Goal: Task Accomplishment & Management: Manage account settings

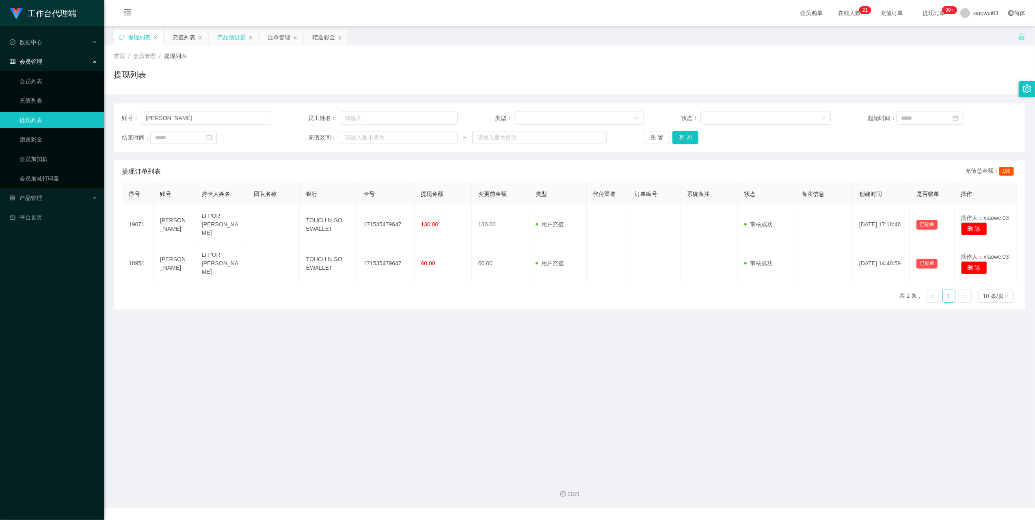
click at [228, 39] on div "产品预设置" at bounding box center [231, 37] width 28 height 15
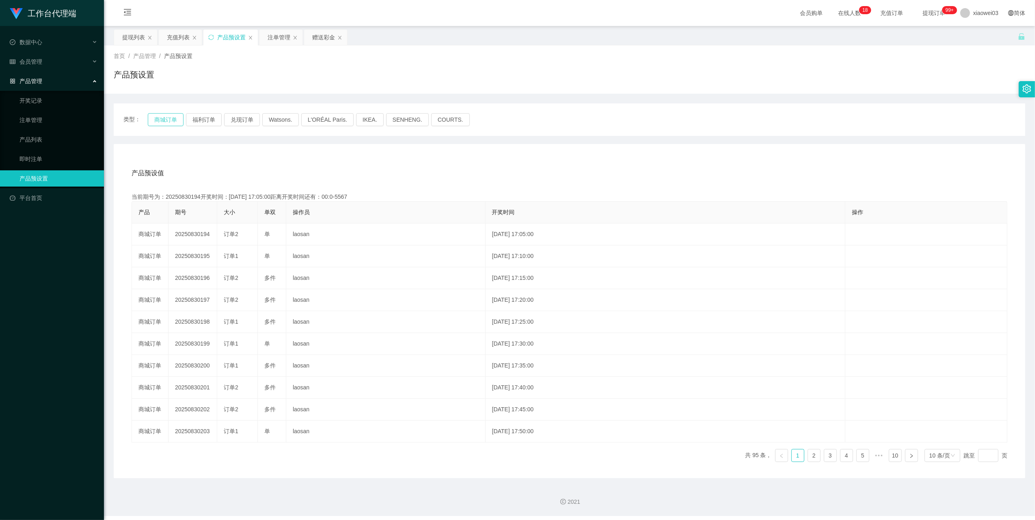
click at [155, 121] on button "商城订单" at bounding box center [166, 119] width 36 height 13
click at [158, 115] on button "商城订单" at bounding box center [166, 119] width 36 height 13
click at [195, 117] on button "福利订单" at bounding box center [204, 119] width 36 height 13
click at [170, 120] on button "商城订单" at bounding box center [166, 119] width 36 height 13
click at [574, 184] on div "产品预设值 添加期号" at bounding box center [570, 173] width 876 height 23
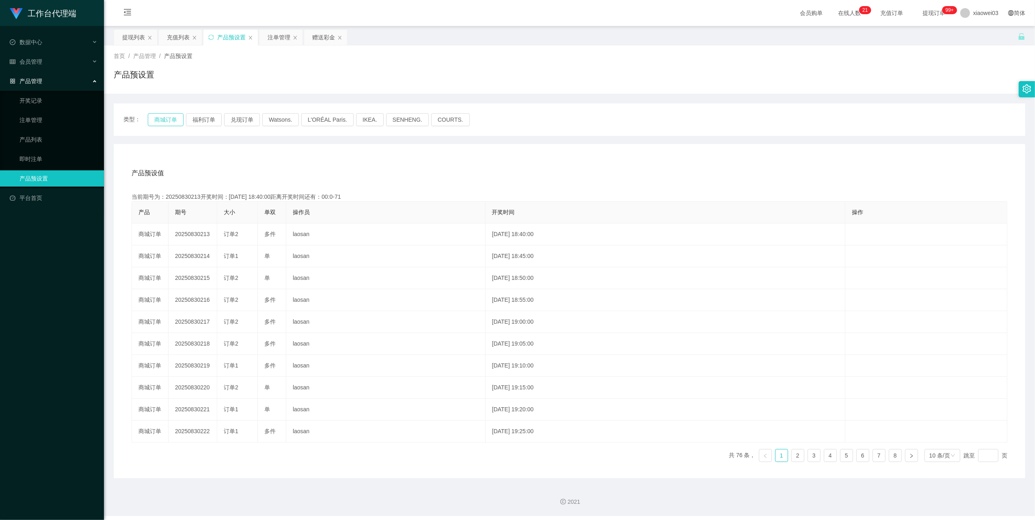
click at [170, 119] on button "商城订单" at bounding box center [166, 119] width 36 height 13
click at [189, 118] on button "福利订单" at bounding box center [204, 119] width 36 height 13
click at [169, 118] on button "商城订单" at bounding box center [166, 119] width 36 height 13
click at [215, 183] on div "产品预设值 添加期号" at bounding box center [570, 173] width 876 height 23
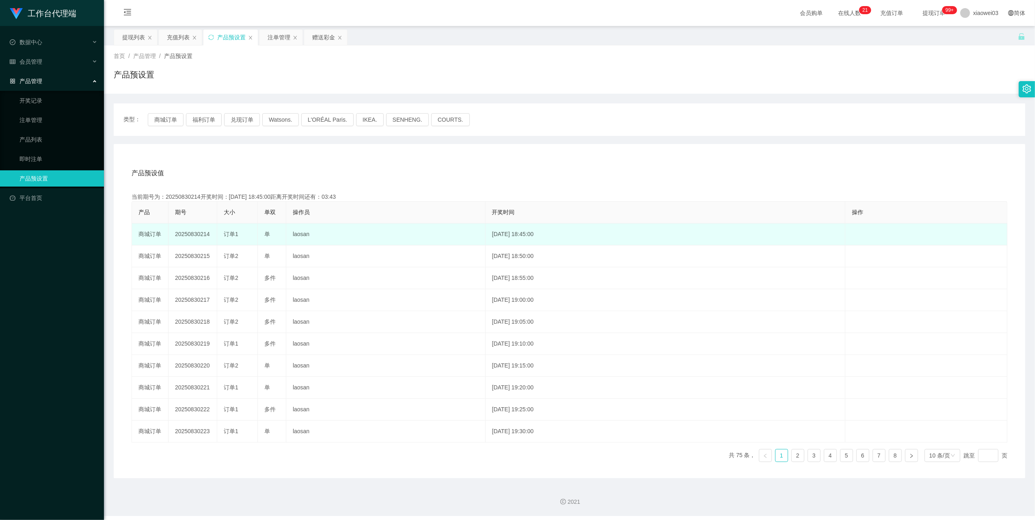
drag, startPoint x: 181, startPoint y: 235, endPoint x: 212, endPoint y: 236, distance: 30.9
click at [181, 235] on td "20250830214" at bounding box center [192, 235] width 49 height 22
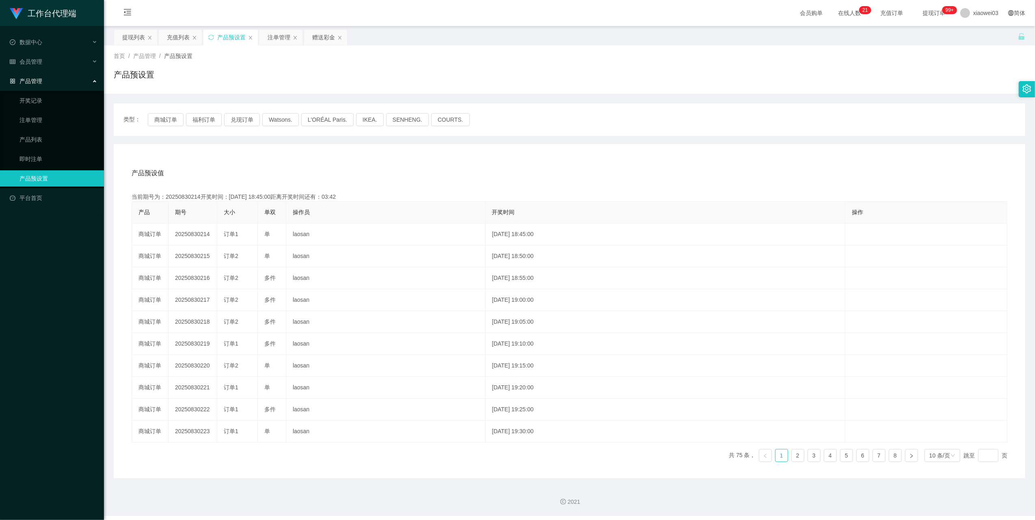
click at [759, 155] on div "产品预设值 添加期号 当前期号为：20250830214开奖时间：[DATE] 18:45:00距离开奖时间还有：03:42 产品 期号 大小 单双 操作员 …" at bounding box center [569, 311] width 911 height 334
click at [169, 122] on button "商城订单" at bounding box center [166, 119] width 36 height 13
click at [246, 158] on div "产品预设值 添加期号 当前期号为：20250830214开奖时间：[DATE] 18:45:00距离开奖时间还有：02:12 产品 期号 大小 单双 操作员 …" at bounding box center [569, 311] width 911 height 334
click at [490, 167] on div "产品预设值 添加期号" at bounding box center [570, 173] width 876 height 23
click at [396, 164] on div "产品预设值 添加期号" at bounding box center [570, 173] width 876 height 23
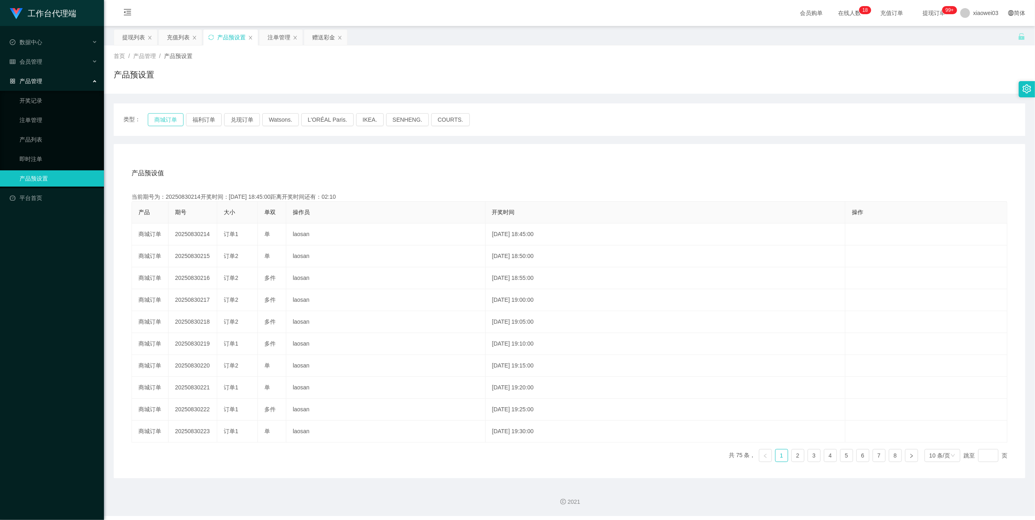
click at [168, 121] on button "商城订单" at bounding box center [166, 119] width 36 height 13
click at [407, 164] on div "产品预设值 添加期号" at bounding box center [570, 173] width 876 height 23
click at [321, 38] on div "赠送彩金" at bounding box center [323, 37] width 23 height 15
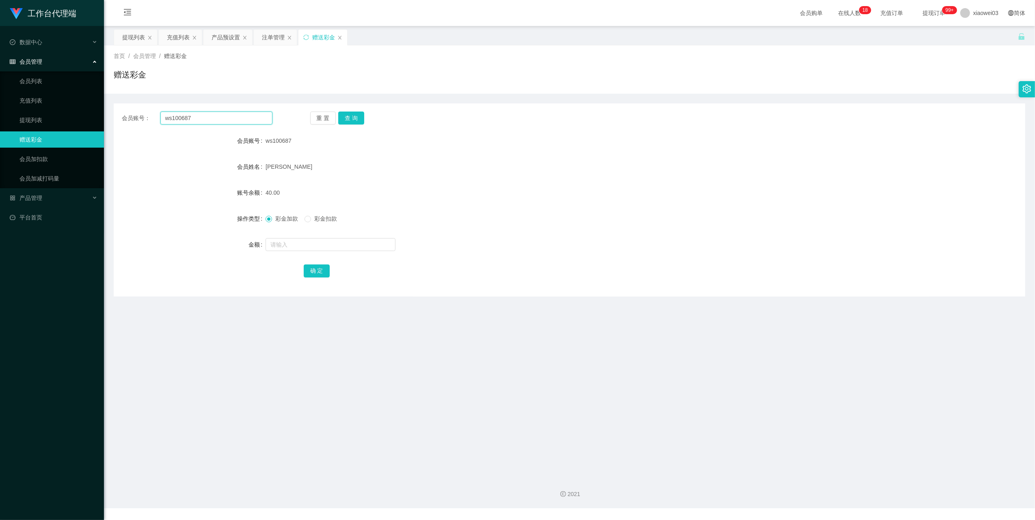
click at [228, 119] on input "ws100687" at bounding box center [216, 118] width 112 height 13
paste input "Ckwong"
type input "Ckwong"
drag, startPoint x: 350, startPoint y: 119, endPoint x: 378, endPoint y: 127, distance: 29.7
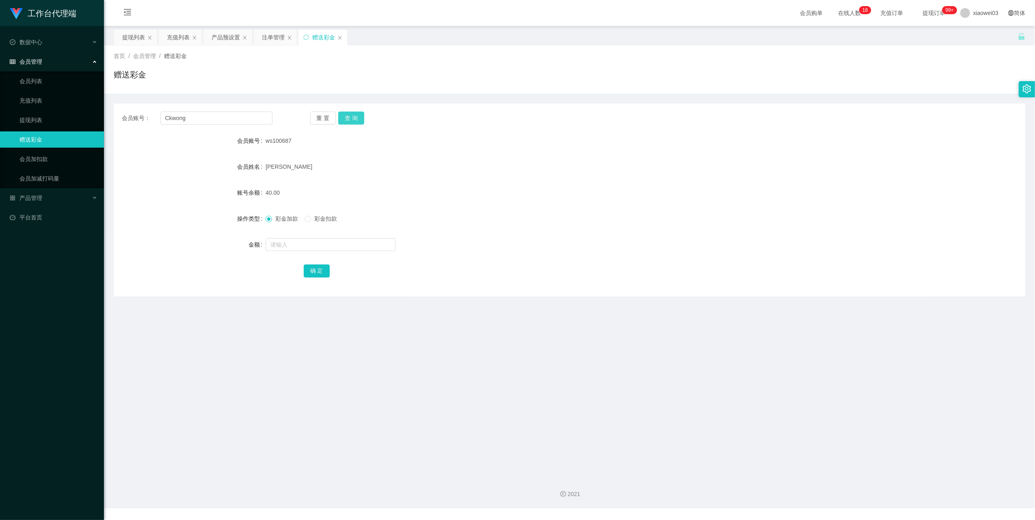
click at [350, 119] on button "查 询" at bounding box center [351, 118] width 26 height 13
click at [544, 186] on div "60.00" at bounding box center [531, 193] width 532 height 16
click at [221, 116] on input "Ckwong" at bounding box center [216, 118] width 112 height 13
click at [127, 28] on main "关闭左侧 关闭右侧 关闭其它 刷新页面 提现列表 充值列表 产品预设置 注单管理 赠送彩金 首页 / 会员管理 / 赠送彩金 / 赠送彩金 会员账号： Ckw…" at bounding box center [569, 248] width 931 height 445
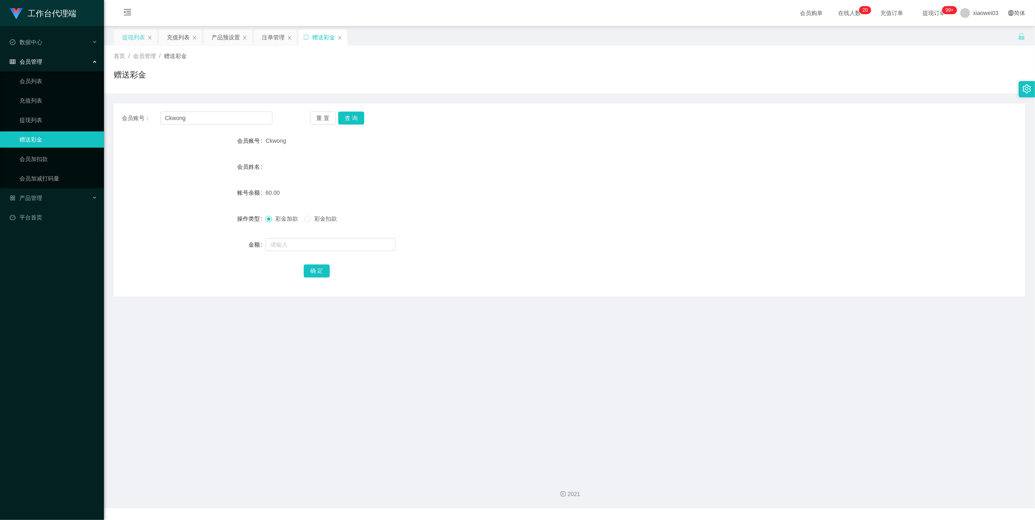
click at [126, 32] on div "提现列表" at bounding box center [133, 37] width 23 height 15
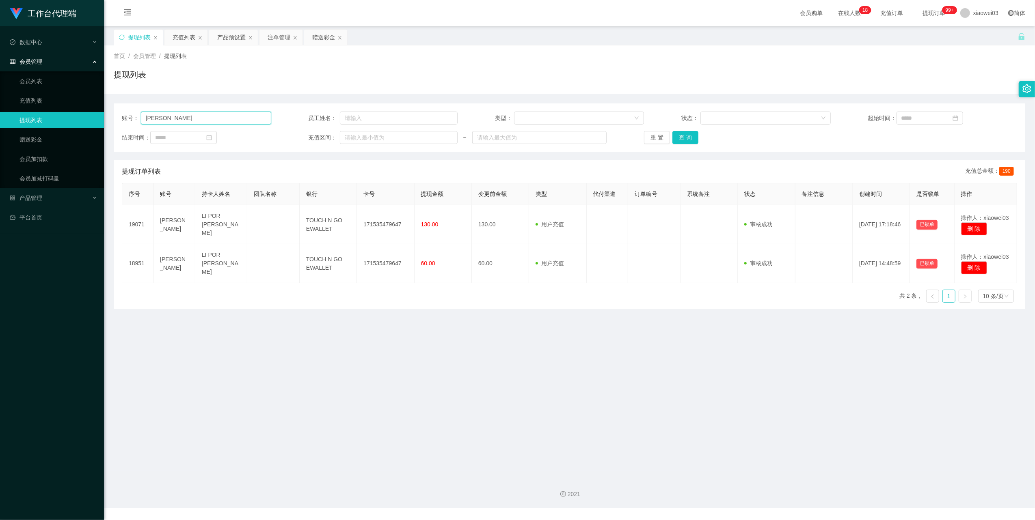
click at [192, 117] on input "[PERSON_NAME]" at bounding box center [206, 118] width 130 height 13
paste input "Ckwong"
click at [678, 134] on button "查 询" at bounding box center [685, 137] width 26 height 13
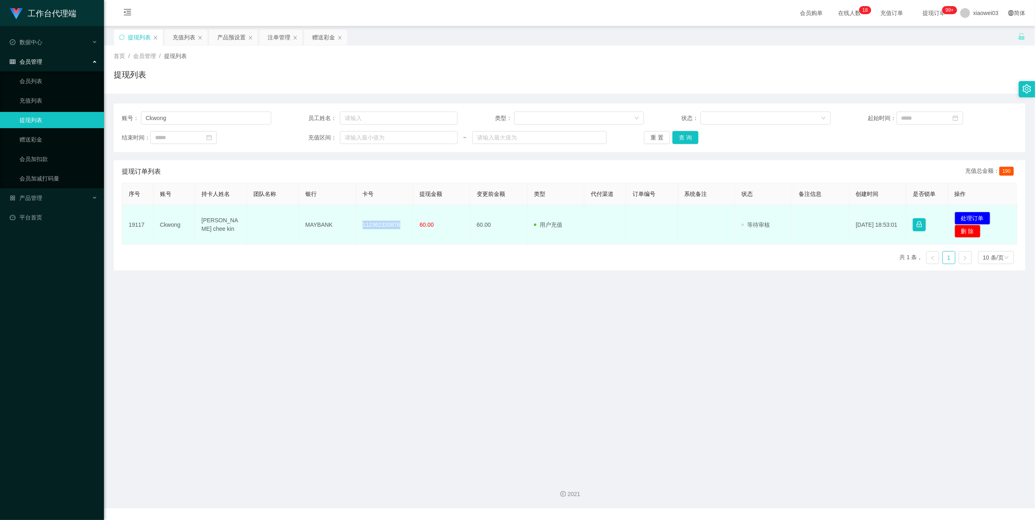
drag, startPoint x: 396, startPoint y: 226, endPoint x: 356, endPoint y: 218, distance: 40.4
click at [356, 218] on td "112362320876" at bounding box center [384, 224] width 57 height 39
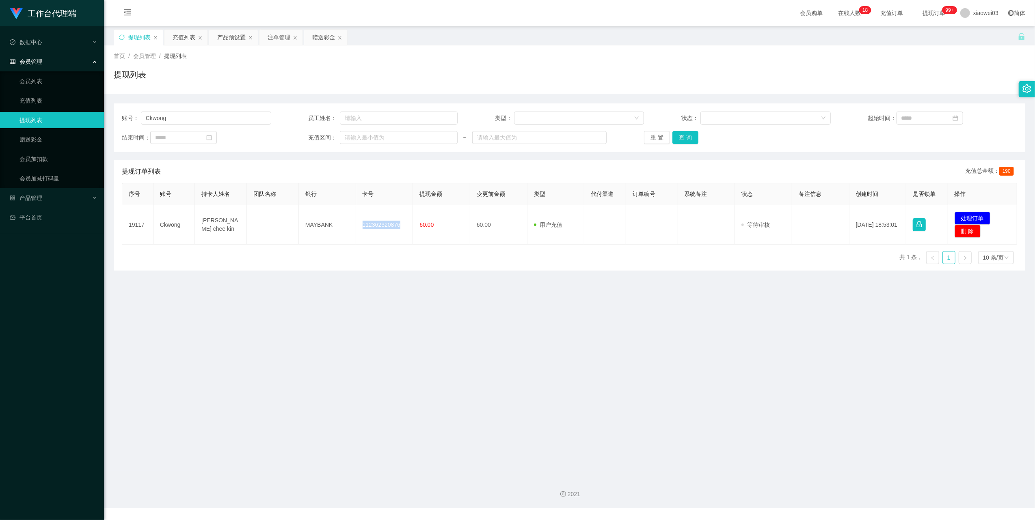
copy td "112362320876"
click at [365, 328] on main "关闭左侧 关闭右侧 关闭其它 刷新页面 提现列表 充值列表 产品预设置 注单管理 赠送彩金 首页 / 会员管理 / 提现列表 / 提现列表 账号： Ckwon…" at bounding box center [569, 248] width 931 height 445
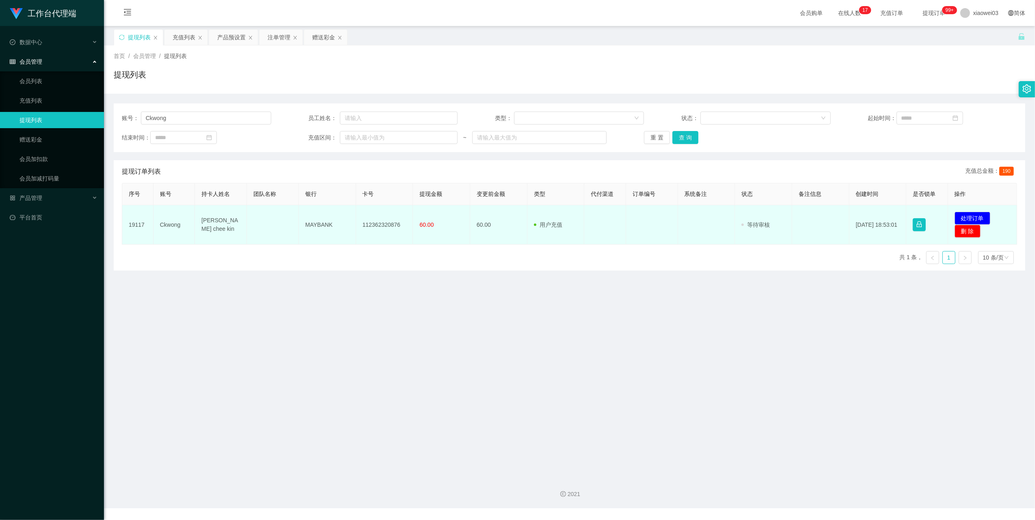
click at [239, 231] on td "[PERSON_NAME] chee kin" at bounding box center [221, 224] width 52 height 39
drag, startPoint x: 332, startPoint y: 229, endPoint x: 302, endPoint y: 221, distance: 30.8
click at [302, 221] on td "MAYBANK" at bounding box center [327, 224] width 57 height 39
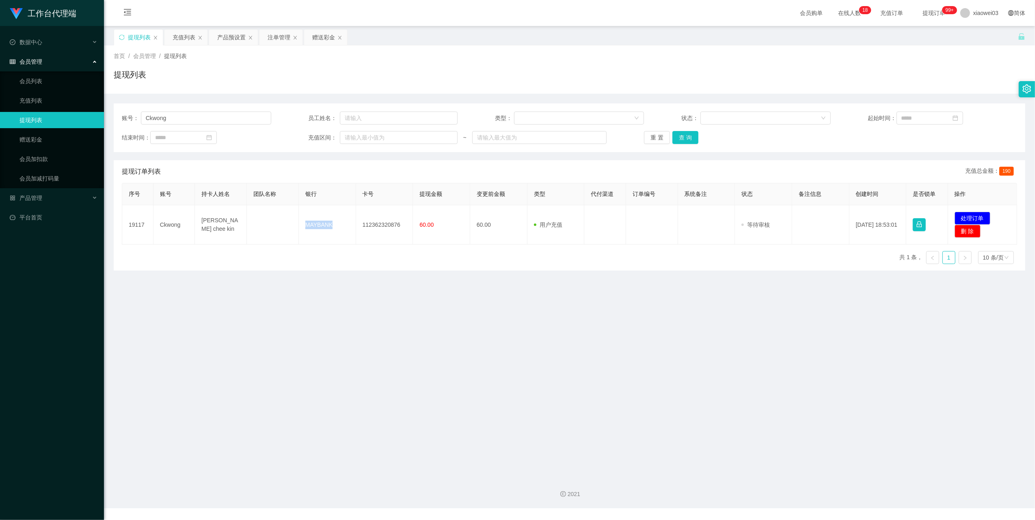
copy td "MAYBANK"
click at [1008, 431] on main "关闭左侧 关闭右侧 关闭其它 刷新页面 提现列表 充值列表 产品预设置 注单管理 赠送彩金 首页 / 会员管理 / 提现列表 / 提现列表 账号： Ckwon…" at bounding box center [569, 248] width 931 height 445
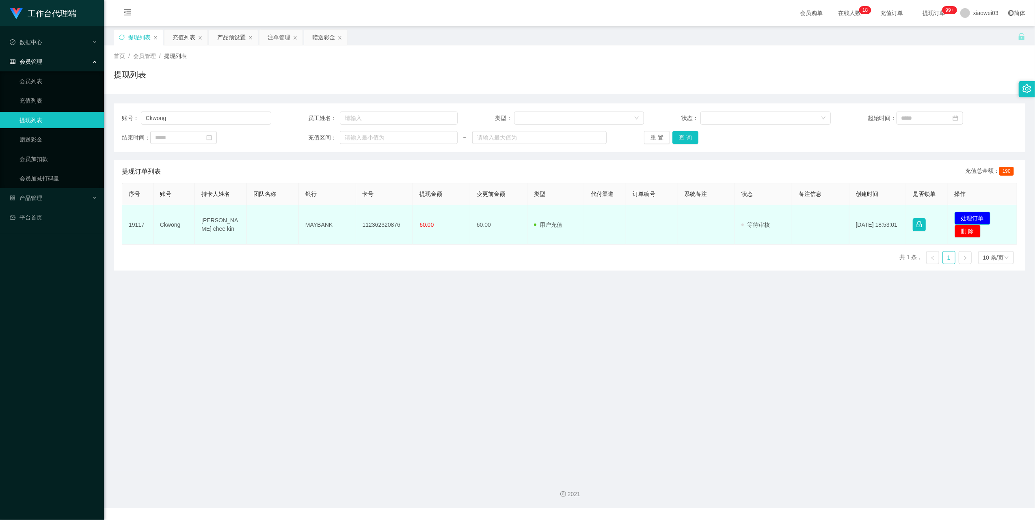
click at [954, 218] on button "处理订单" at bounding box center [972, 218] width 36 height 13
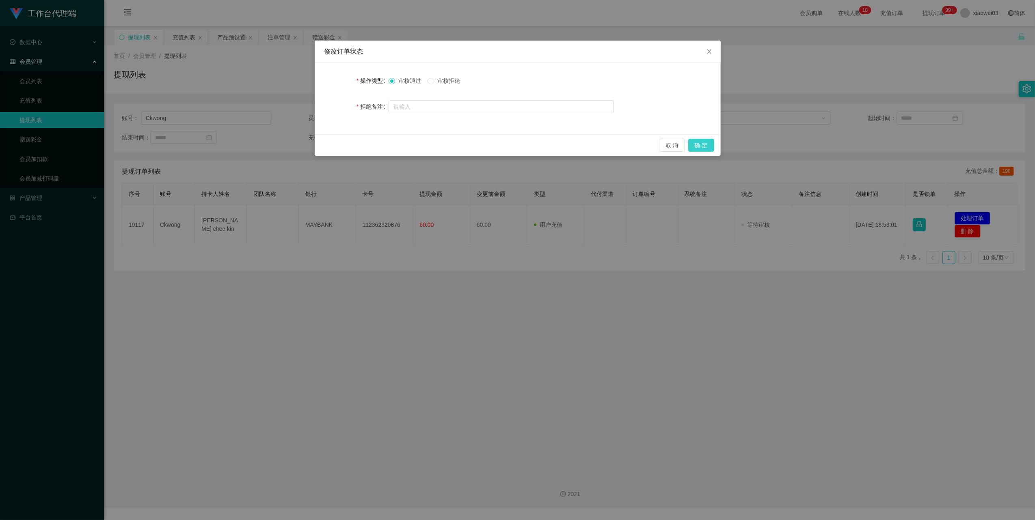
click at [695, 143] on button "确 定" at bounding box center [701, 145] width 26 height 13
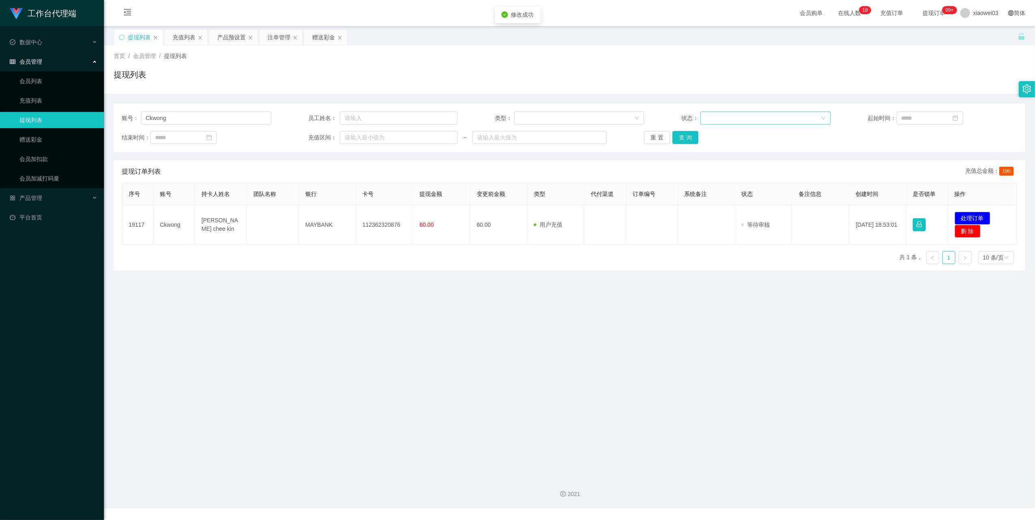
drag, startPoint x: 627, startPoint y: 410, endPoint x: 825, endPoint y: 123, distance: 347.8
click at [627, 410] on div "修改订单状态 操作类型 审核通过 审核拒绝 拒绝备注 取 消 确 定" at bounding box center [517, 260] width 1035 height 520
click at [222, 117] on input "Ckwong" at bounding box center [206, 118] width 130 height 13
paste input "jn99"
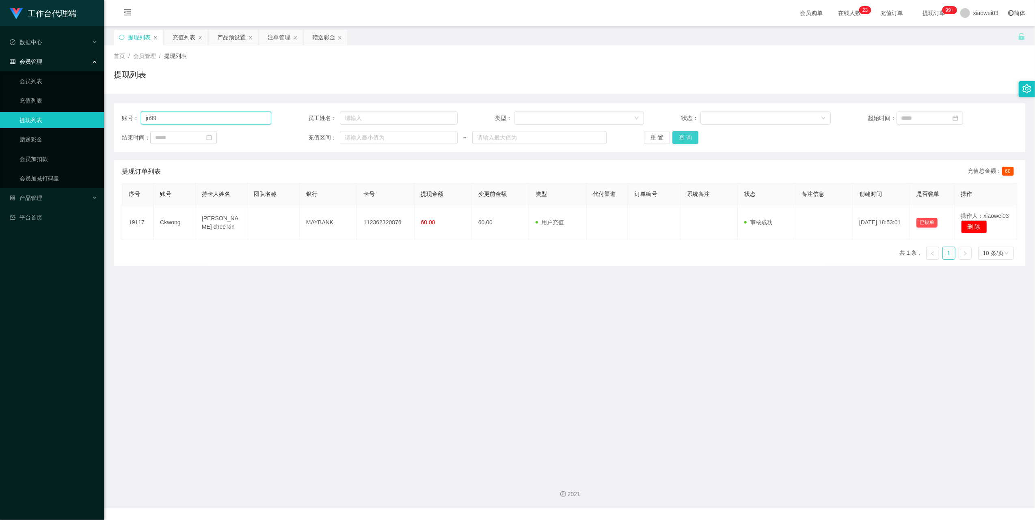
type input "jn99"
click at [675, 135] on button "查 询" at bounding box center [685, 137] width 26 height 13
click at [460, 321] on main "关闭左侧 关闭右侧 关闭其它 刷新页面 提现列表 充值列表 产品预设置 注单管理 赠送彩金 首页 / 会员管理 / 提现列表 / 提现列表 账号： jn99 …" at bounding box center [569, 248] width 931 height 445
click at [322, 31] on div "赠送彩金" at bounding box center [323, 37] width 23 height 15
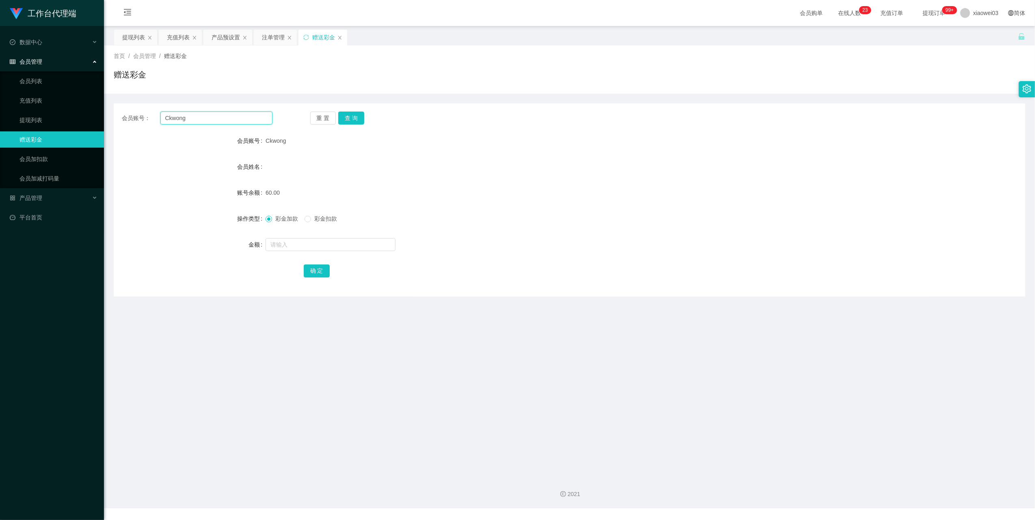
click at [241, 120] on input "Ckwong" at bounding box center [216, 118] width 112 height 13
paste input "jn99"
type input "jn99"
click at [357, 121] on button "查 询" at bounding box center [351, 118] width 26 height 13
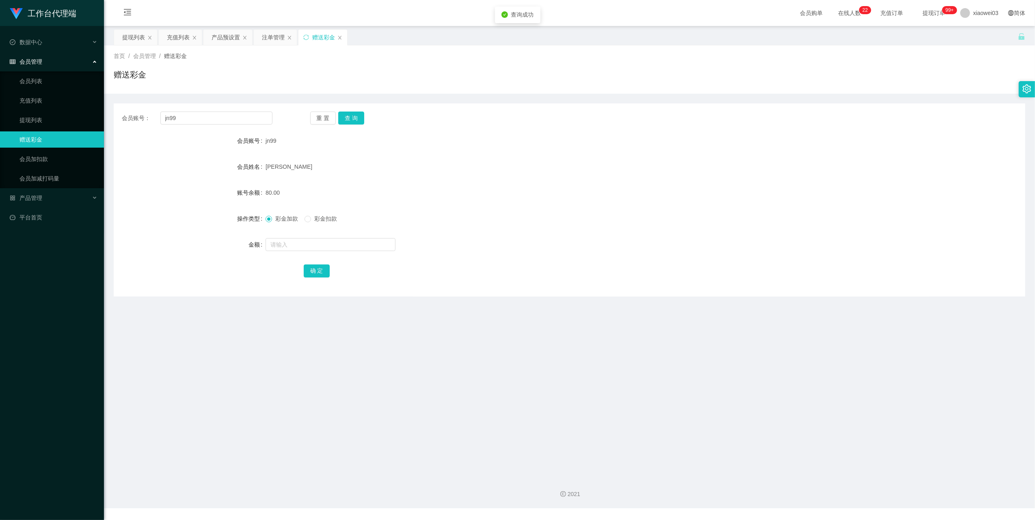
click at [758, 120] on div "会员账号： jn99 重 置 查 询" at bounding box center [569, 118] width 911 height 13
click at [211, 118] on input "jn99" at bounding box center [216, 118] width 112 height 13
click at [359, 117] on button "查 询" at bounding box center [351, 118] width 26 height 13
click at [312, 220] on span "彩金扣款" at bounding box center [325, 219] width 29 height 6
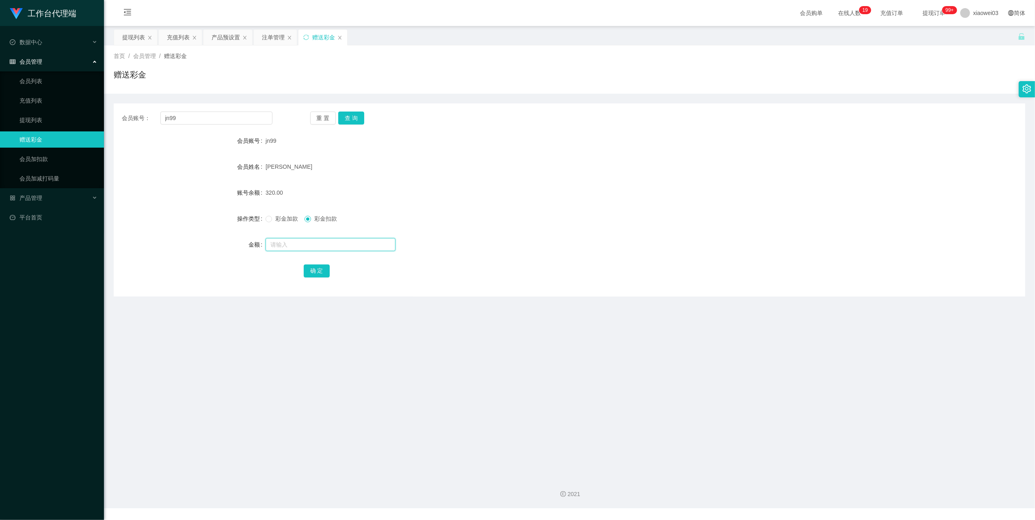
click at [322, 249] on input "text" at bounding box center [330, 244] width 130 height 13
type input "60"
click at [311, 278] on button "确 定" at bounding box center [317, 271] width 26 height 13
click at [229, 37] on div "产品预设置" at bounding box center [225, 37] width 28 height 15
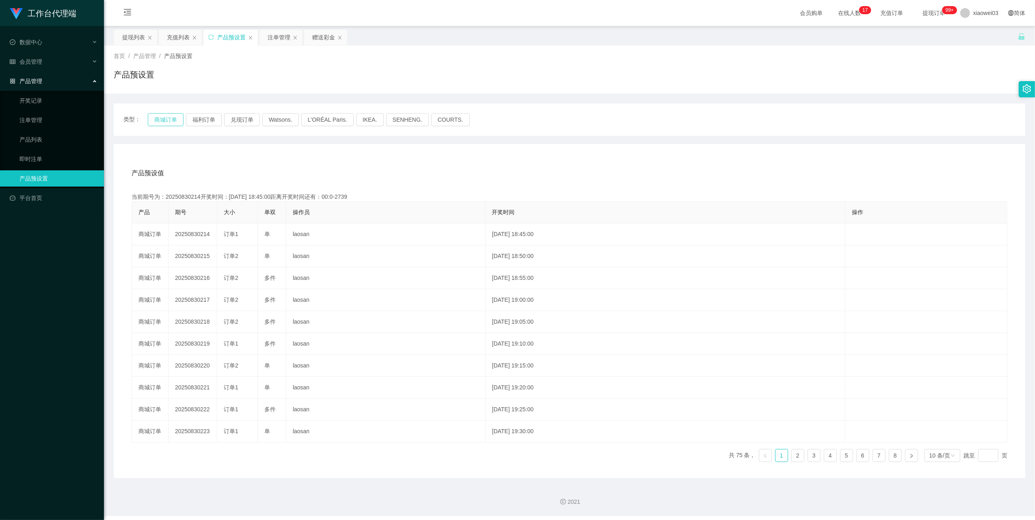
click at [161, 123] on button "商城订单" at bounding box center [166, 119] width 36 height 13
click at [682, 176] on div "产品预设值 添加期号" at bounding box center [570, 173] width 876 height 23
click at [136, 37] on div "提现列表" at bounding box center [133, 37] width 23 height 15
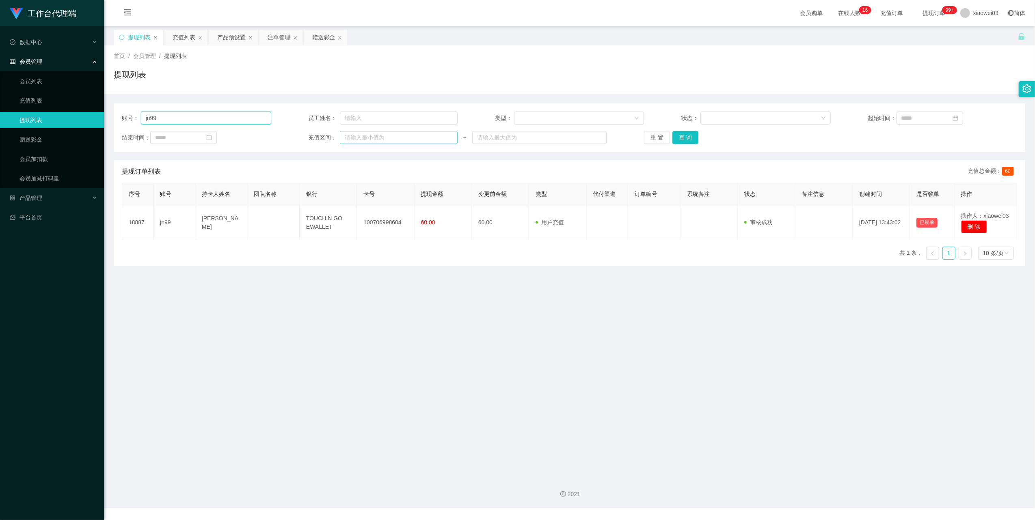
drag, startPoint x: 200, startPoint y: 112, endPoint x: 440, endPoint y: 134, distance: 241.3
click at [200, 112] on input "jn99" at bounding box center [206, 118] width 130 height 13
paste input "jn99"
click at [223, 114] on input "jn99jn99" at bounding box center [206, 118] width 130 height 13
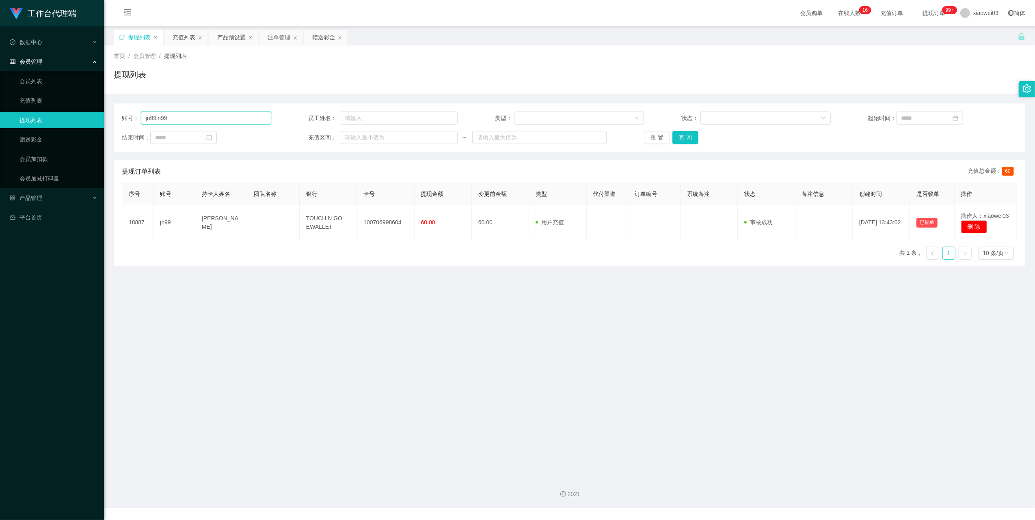
paste input "text"
type input "jn99"
drag, startPoint x: 690, startPoint y: 140, endPoint x: 680, endPoint y: 145, distance: 11.1
click at [690, 140] on button "查 询" at bounding box center [685, 137] width 26 height 13
click at [463, 309] on main "关闭左侧 关闭右侧 关闭其它 刷新页面 提现列表 充值列表 产品预设置 注单管理 赠送彩金 首页 / 会员管理 / 提现列表 / 提现列表 账号： jn99 …" at bounding box center [569, 248] width 931 height 445
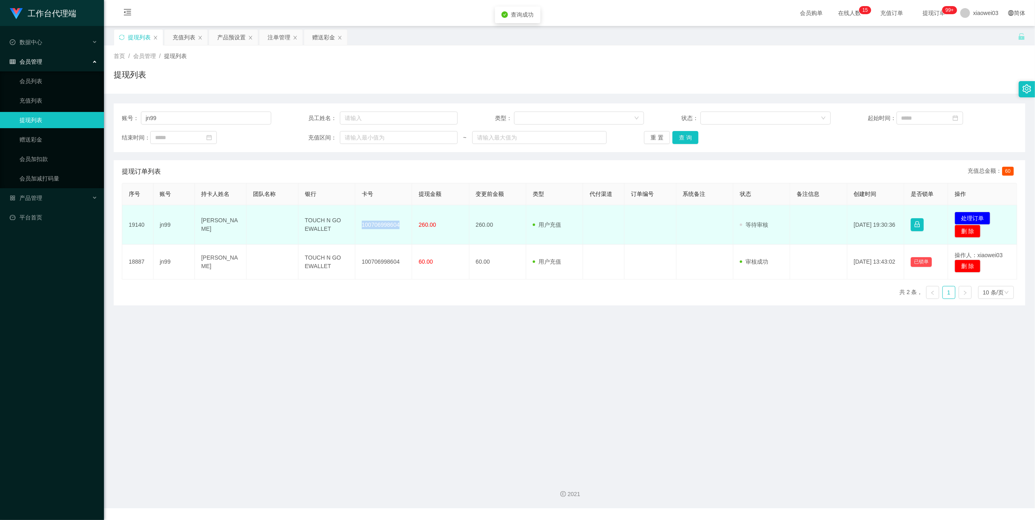
drag, startPoint x: 398, startPoint y: 224, endPoint x: 361, endPoint y: 223, distance: 37.0
click at [361, 223] on td "100706998604" at bounding box center [383, 224] width 57 height 39
copy td "100706998604"
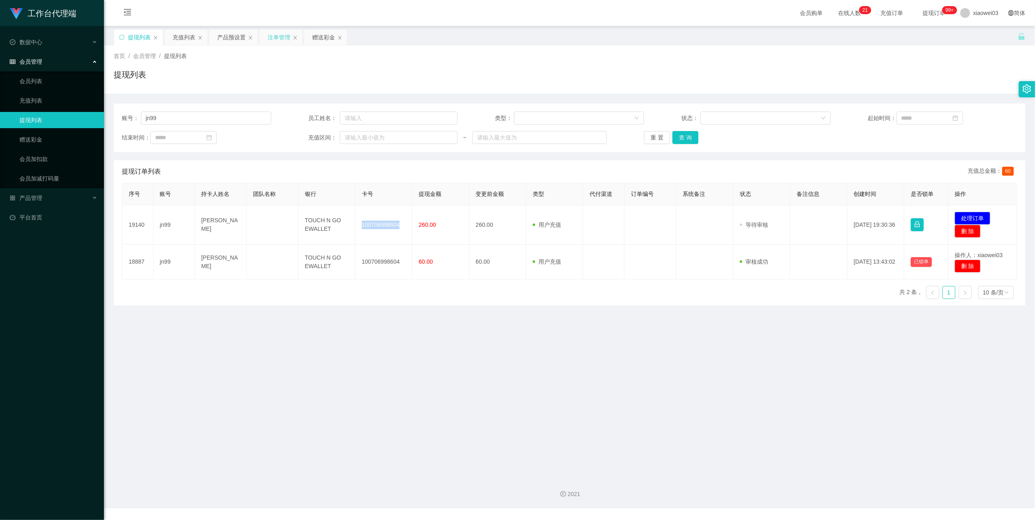
click at [277, 32] on div "注单管理" at bounding box center [278, 37] width 23 height 15
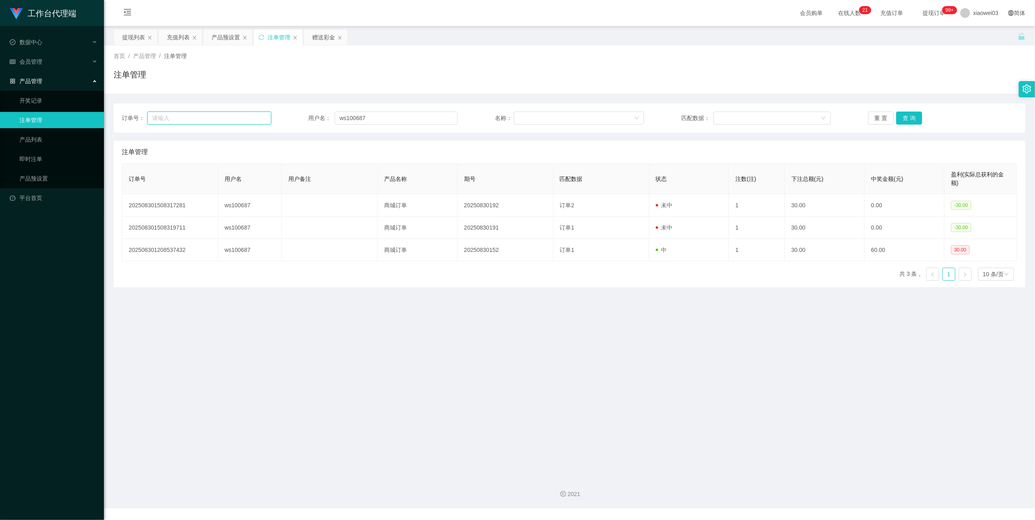
drag, startPoint x: 250, startPoint y: 118, endPoint x: 274, endPoint y: 115, distance: 24.5
click at [250, 118] on input "text" at bounding box center [209, 118] width 124 height 13
click at [379, 117] on input "ws100687" at bounding box center [395, 118] width 123 height 13
drag, startPoint x: 910, startPoint y: 119, endPoint x: 893, endPoint y: 128, distance: 19.3
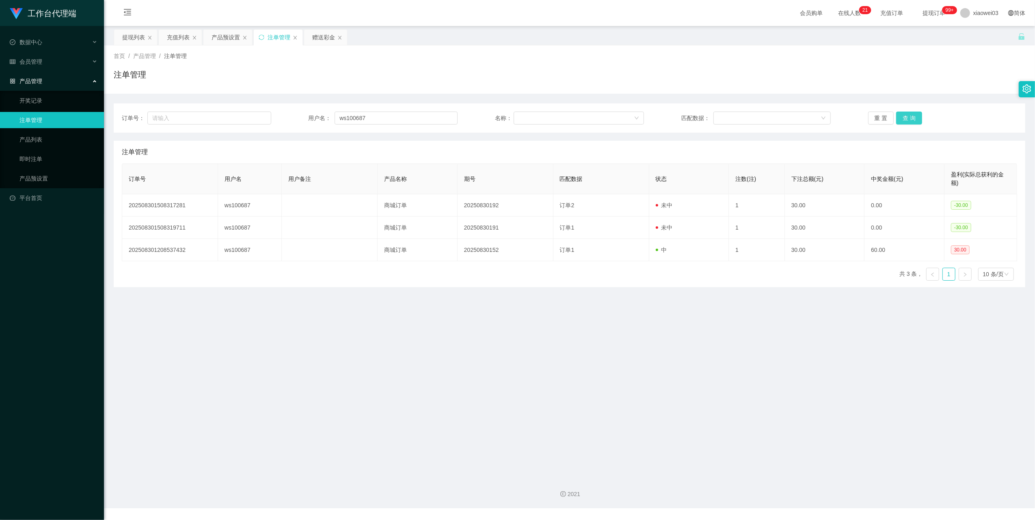
click at [910, 119] on button "查 询" at bounding box center [909, 118] width 26 height 13
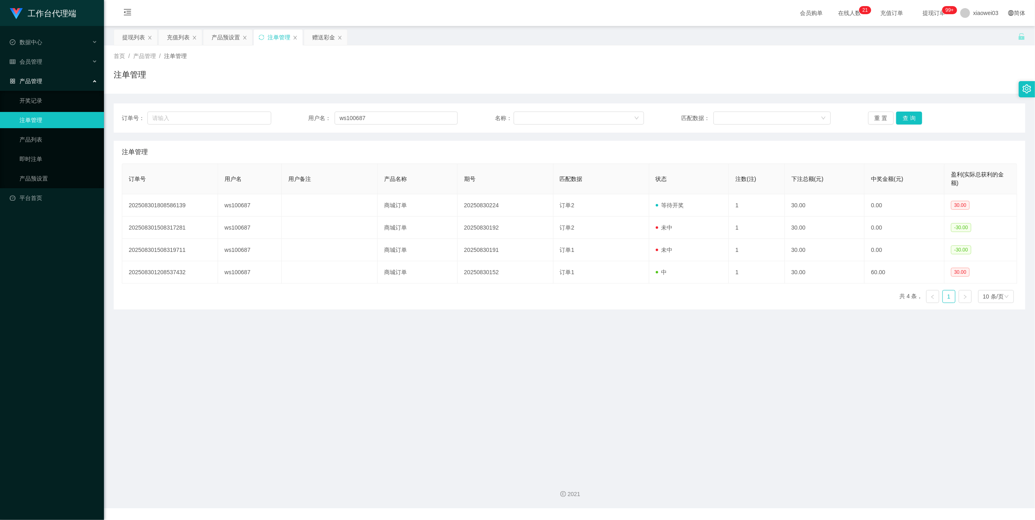
click at [648, 356] on main "关闭左侧 关闭右侧 关闭其它 刷新页面 提现列表 充值列表 产品预设置 注单管理 赠送彩金 首页 / 产品管理 / 注单管理 / 注单管理 订单号： 用户名：…" at bounding box center [569, 248] width 931 height 445
click at [228, 39] on div "产品预设置" at bounding box center [225, 37] width 28 height 15
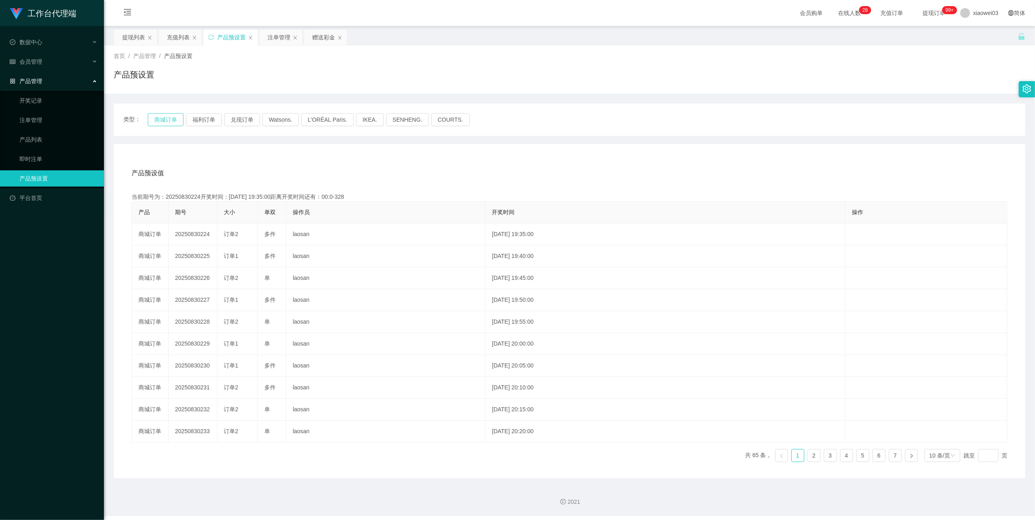
click at [161, 119] on button "商城订单" at bounding box center [166, 119] width 36 height 13
click at [325, 33] on div "赠送彩金" at bounding box center [323, 37] width 23 height 15
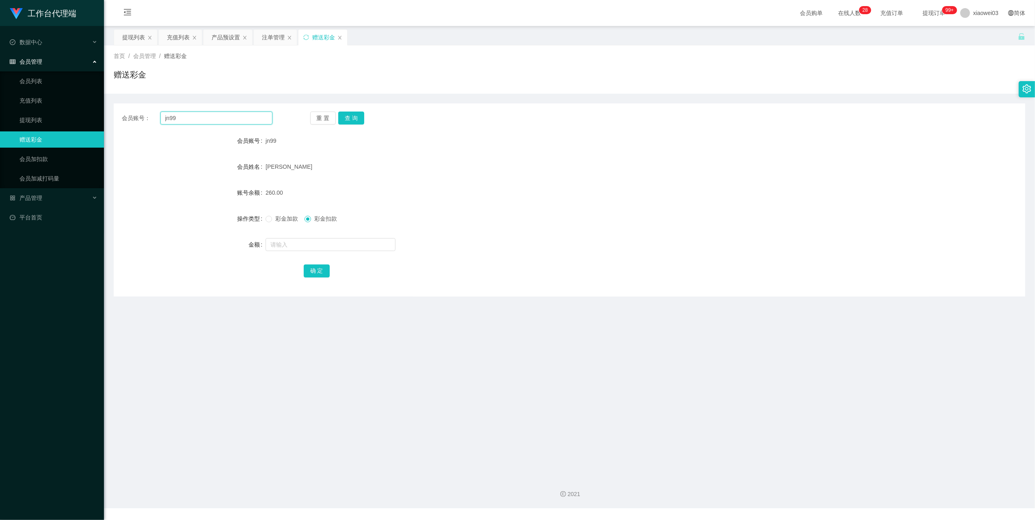
click at [223, 123] on input "jn99" at bounding box center [216, 118] width 112 height 13
paste input "ws100687"
type input "ws100687"
drag, startPoint x: 358, startPoint y: 117, endPoint x: 356, endPoint y: 124, distance: 6.7
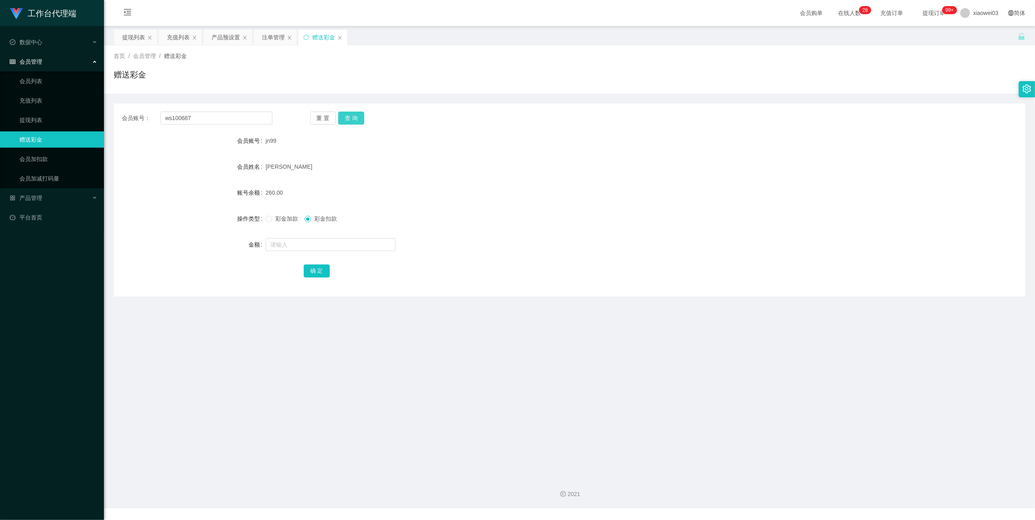
click at [358, 117] on button "查 询" at bounding box center [351, 118] width 26 height 13
click at [479, 190] on div "70.00" at bounding box center [531, 193] width 532 height 16
click at [237, 38] on div "产品预设置" at bounding box center [225, 37] width 28 height 15
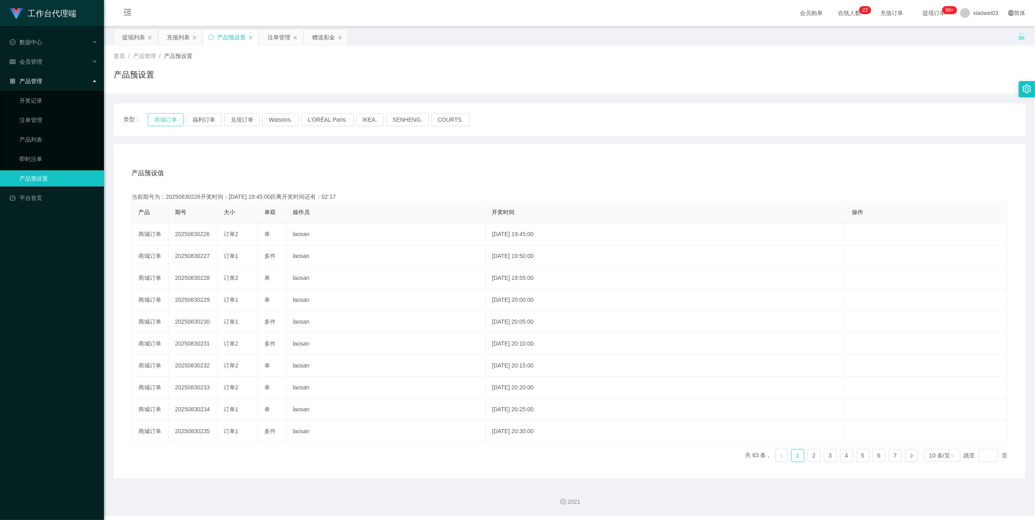
click at [170, 121] on button "商城订单" at bounding box center [166, 119] width 36 height 13
click at [644, 162] on div "产品预设值 添加期号" at bounding box center [570, 173] width 876 height 23
click at [166, 111] on div "类型： 商城订单 福利订单 兑现订单 Watsons. L'ORÉAL Paris. IKEA. [GEOGRAPHIC_DATA]. COURTS." at bounding box center [569, 120] width 911 height 32
click at [164, 117] on button "商城订单" at bounding box center [166, 119] width 36 height 13
click at [590, 169] on div "产品预设值 添加期号" at bounding box center [570, 173] width 876 height 23
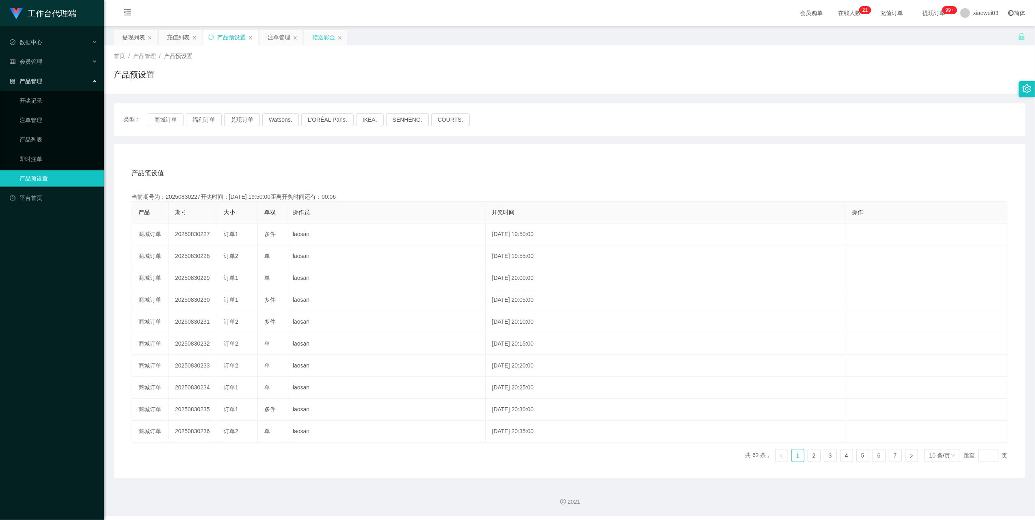
click at [312, 36] on div "赠送彩金" at bounding box center [325, 37] width 43 height 15
click at [543, 167] on div "产品预设值 添加期号" at bounding box center [570, 173] width 876 height 23
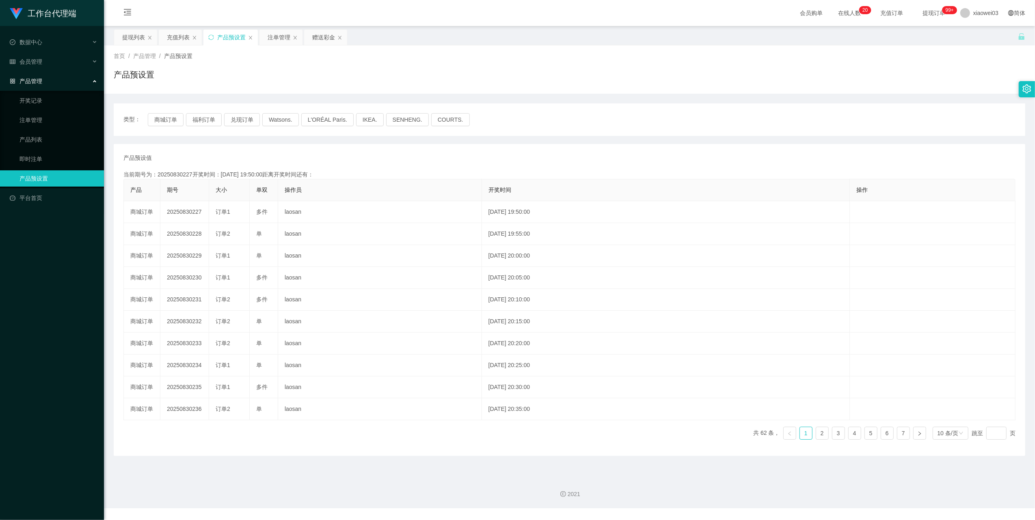
click at [512, 162] on div "产品预设值 添加期号" at bounding box center [569, 158] width 892 height 9
click at [386, 148] on div "产品预设值 添加期号 当前期号为：20250830227开奖时间：2025-08-30 19:50:00距离开奖时间还有：00:0-1 产品 期号 大小 单双…" at bounding box center [569, 300] width 911 height 312
click at [312, 35] on div "赠送彩金" at bounding box center [325, 37] width 43 height 15
click at [319, 38] on div "赠送彩金" at bounding box center [323, 37] width 23 height 15
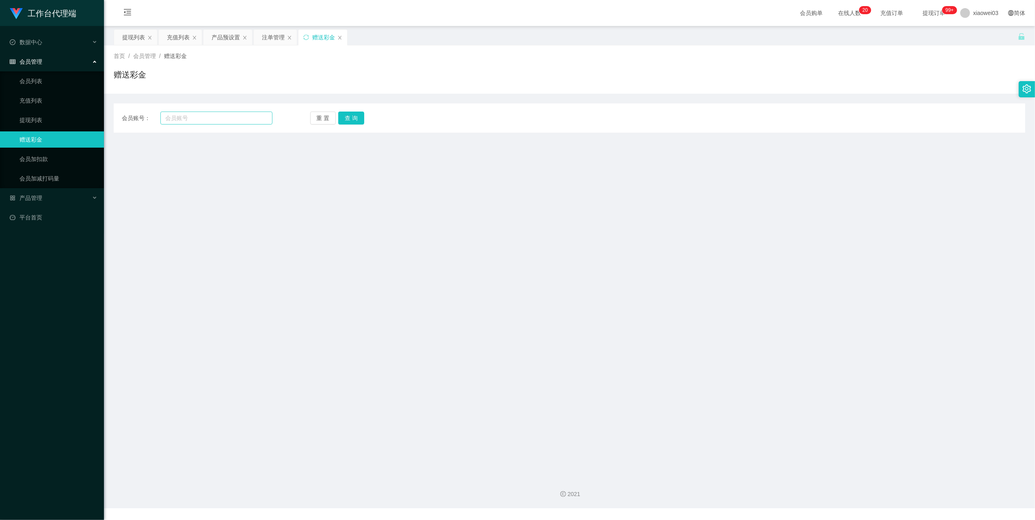
click at [200, 112] on div "会员账号： 重 置 查 询 会员账号 会员姓名 账号余额 操作类型 彩金加款 彩金扣款 金额 确 定" at bounding box center [569, 118] width 911 height 29
click at [200, 112] on input "text" at bounding box center [216, 118] width 112 height 13
click at [216, 115] on input "text" at bounding box center [216, 118] width 112 height 13
paste input "Ckwong"
type input "Ckwong"
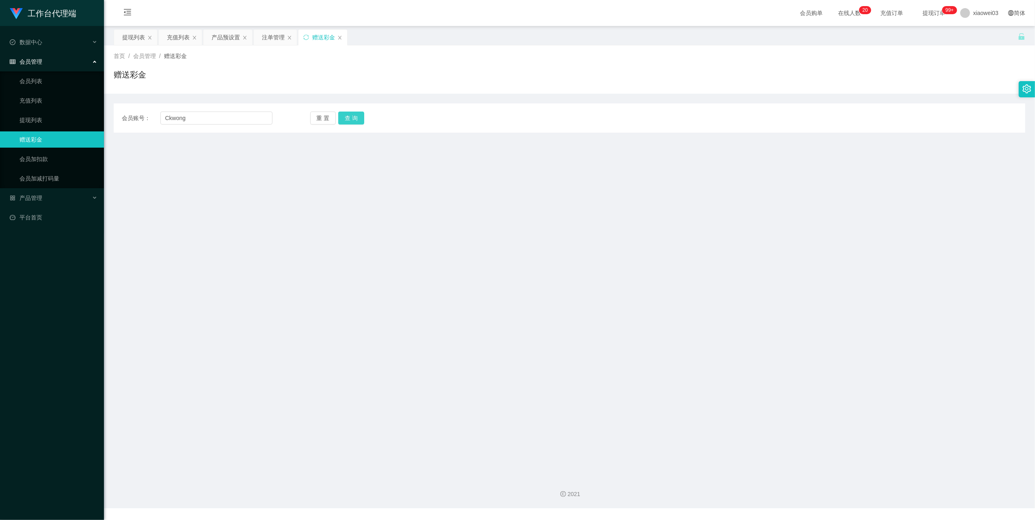
click at [356, 119] on button "查 询" at bounding box center [351, 118] width 26 height 13
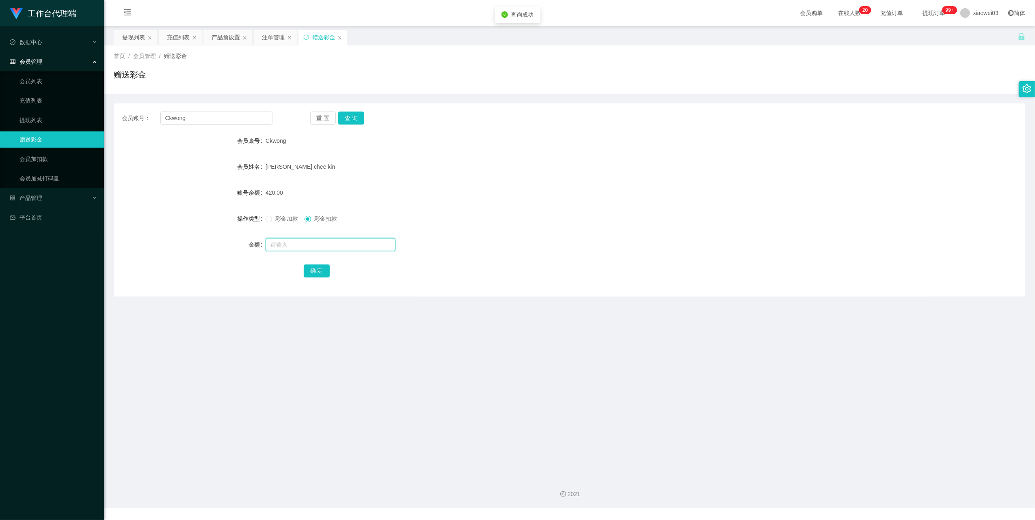
click at [295, 239] on input "text" at bounding box center [330, 244] width 130 height 13
type input "30"
drag, startPoint x: 324, startPoint y: 274, endPoint x: 349, endPoint y: 258, distance: 30.6
click at [324, 274] on button "确 定" at bounding box center [317, 271] width 26 height 13
click at [560, 193] on div "390.00" at bounding box center [531, 193] width 532 height 16
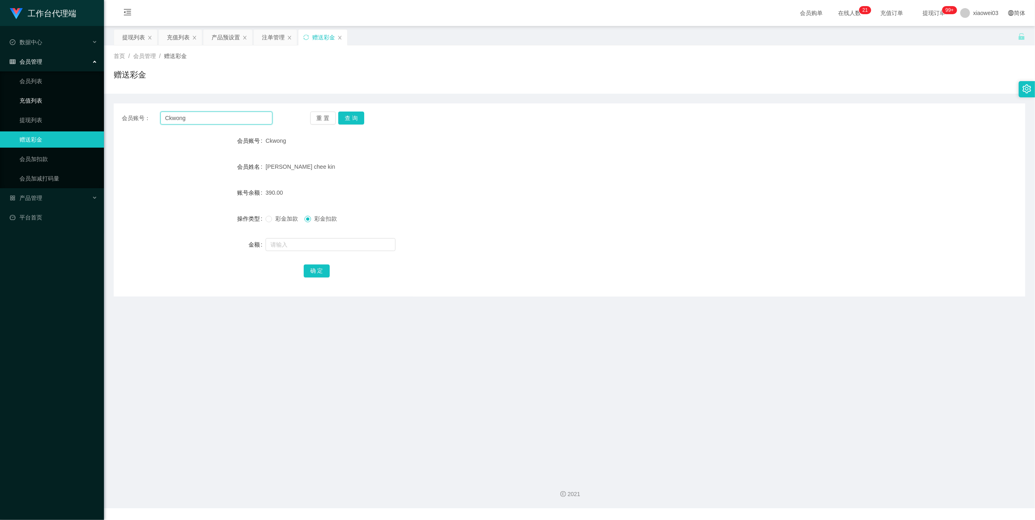
drag, startPoint x: 219, startPoint y: 121, endPoint x: 75, endPoint y: 96, distance: 146.2
click at [116, 106] on div "会员账号： Ckwong 重 置 查 询 会员账号 Ckwong 会员姓名 Wong chee kin 账号余额 390.00 操作类型 彩金加款 彩金扣款 …" at bounding box center [569, 200] width 911 height 193
click at [134, 34] on div "提现列表" at bounding box center [133, 37] width 23 height 15
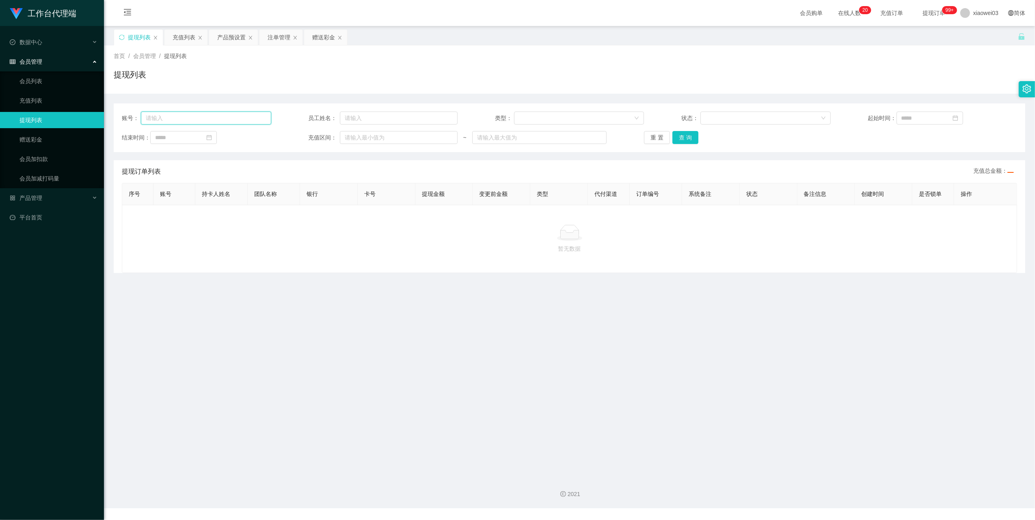
click at [194, 118] on input "text" at bounding box center [206, 118] width 130 height 13
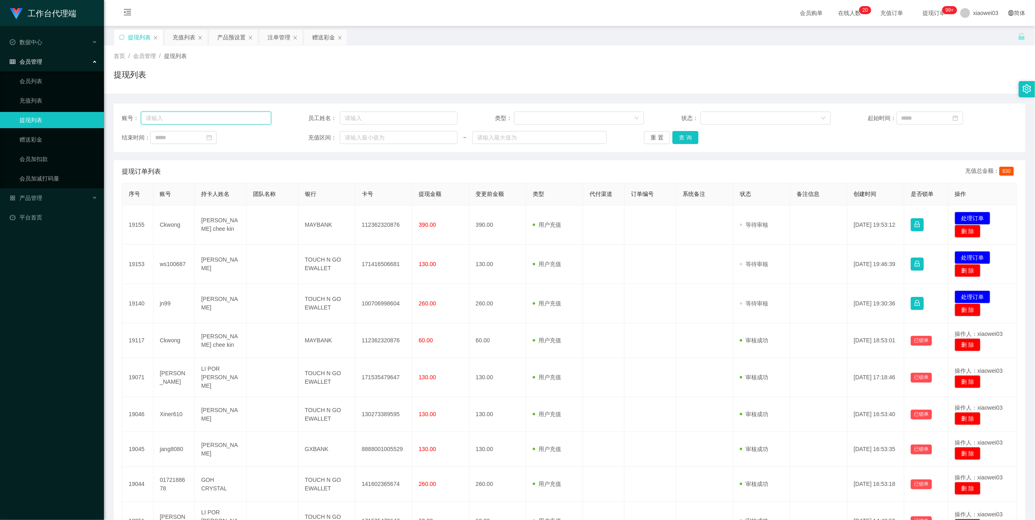
click at [194, 118] on input "text" at bounding box center [206, 118] width 130 height 13
paste input "Ckwong"
click at [693, 138] on button "查 询" at bounding box center [685, 137] width 26 height 13
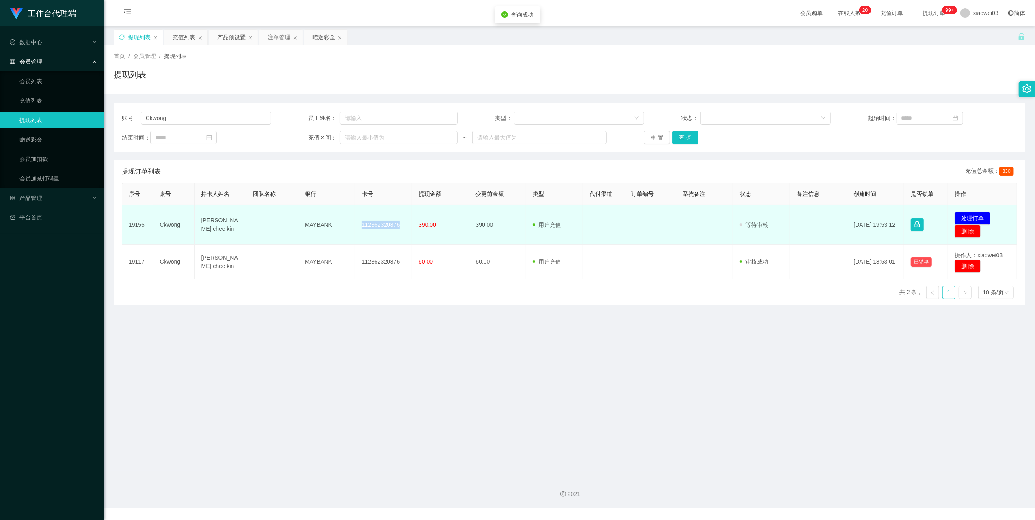
drag, startPoint x: 403, startPoint y: 225, endPoint x: 360, endPoint y: 226, distance: 43.0
click at [360, 226] on td "112362320876" at bounding box center [383, 224] width 57 height 39
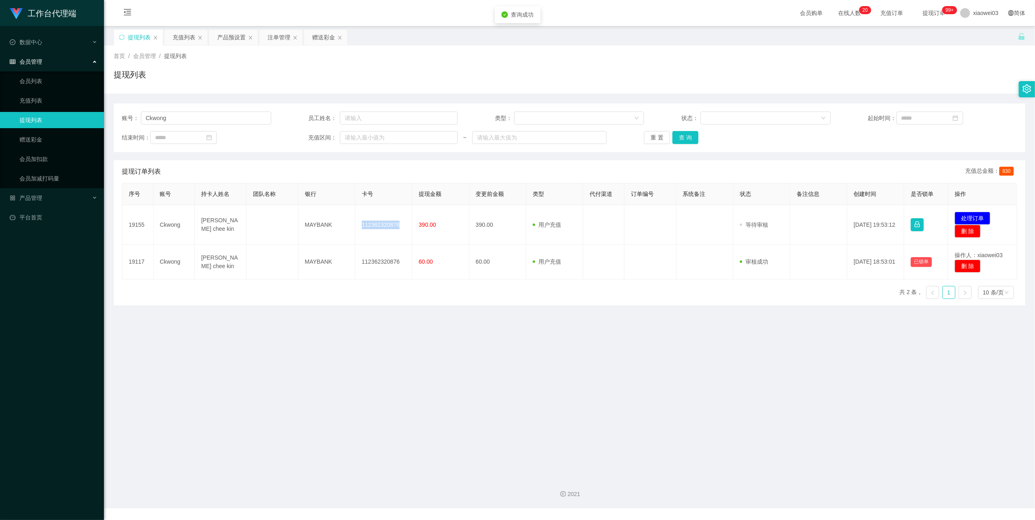
copy td "112362320876"
click at [204, 122] on input "Ckwong" at bounding box center [206, 118] width 130 height 13
paste input "ws100687"
type input "ws100687"
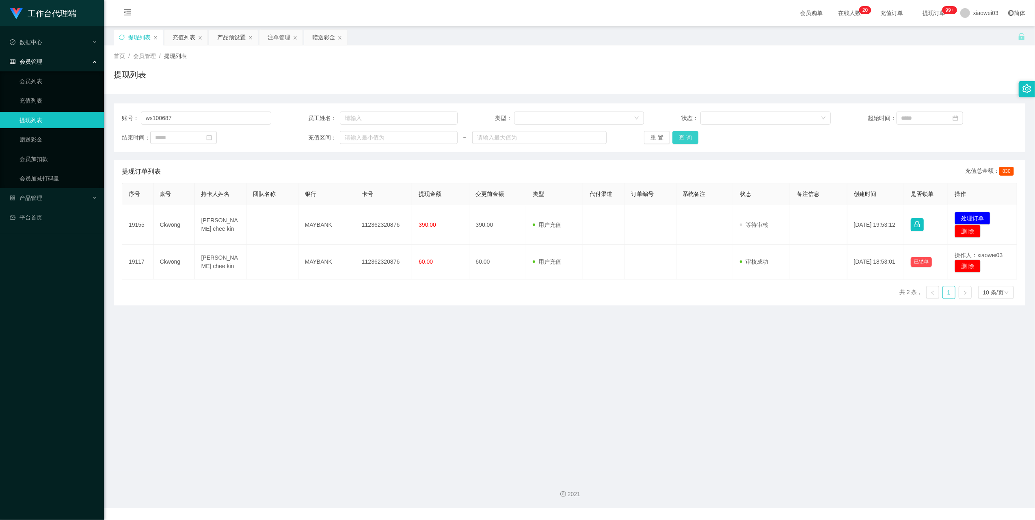
click at [683, 136] on button "查 询" at bounding box center [685, 137] width 26 height 13
click at [455, 335] on main "关闭左侧 关闭右侧 关闭其它 刷新页面 提现列表 充值列表 产品预设置 注单管理 赠送彩金 首页 / 会员管理 / 提现列表 / 提现列表 账号： ws100…" at bounding box center [569, 248] width 931 height 445
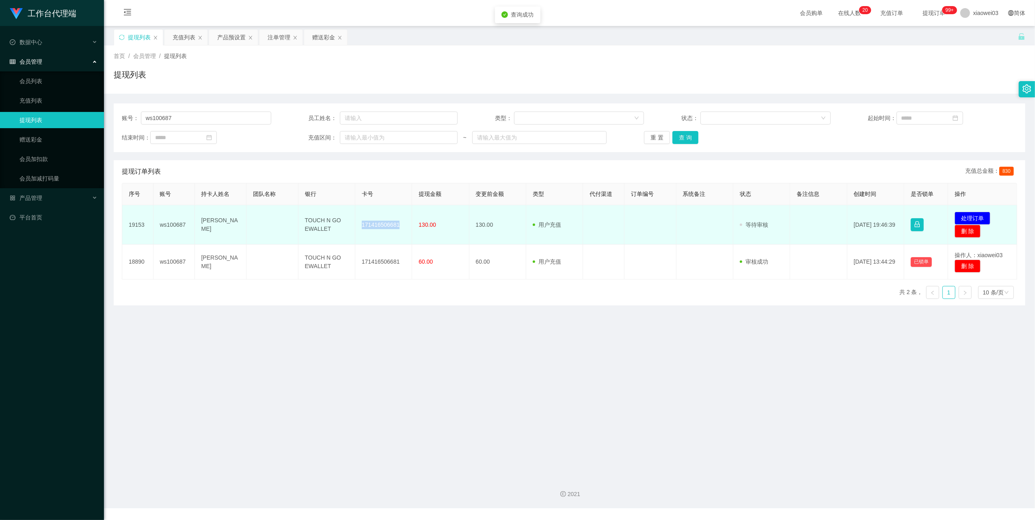
drag, startPoint x: 397, startPoint y: 223, endPoint x: 354, endPoint y: 209, distance: 44.7
click at [355, 209] on td "171416506681" at bounding box center [383, 224] width 57 height 39
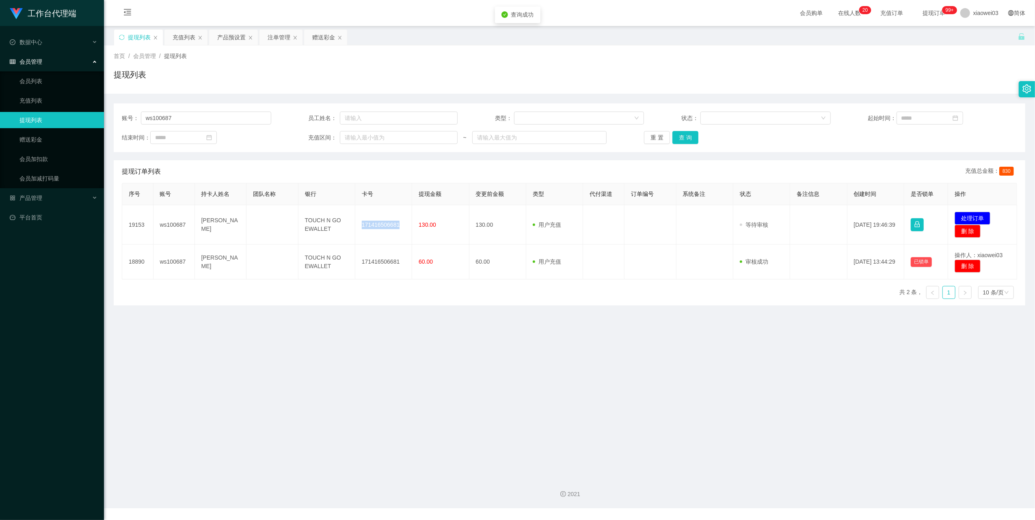
copy td "171416506681"
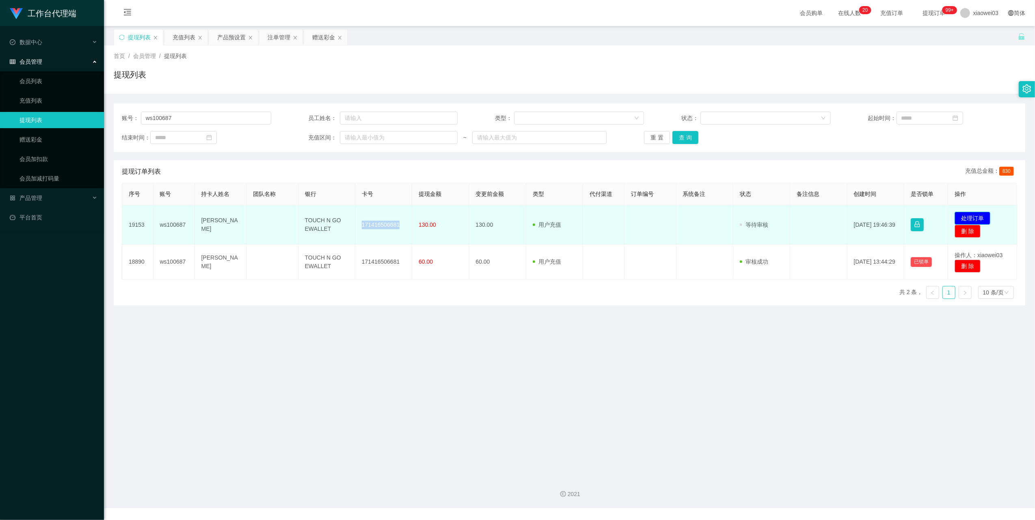
click at [961, 213] on button "处理订单" at bounding box center [972, 218] width 36 height 13
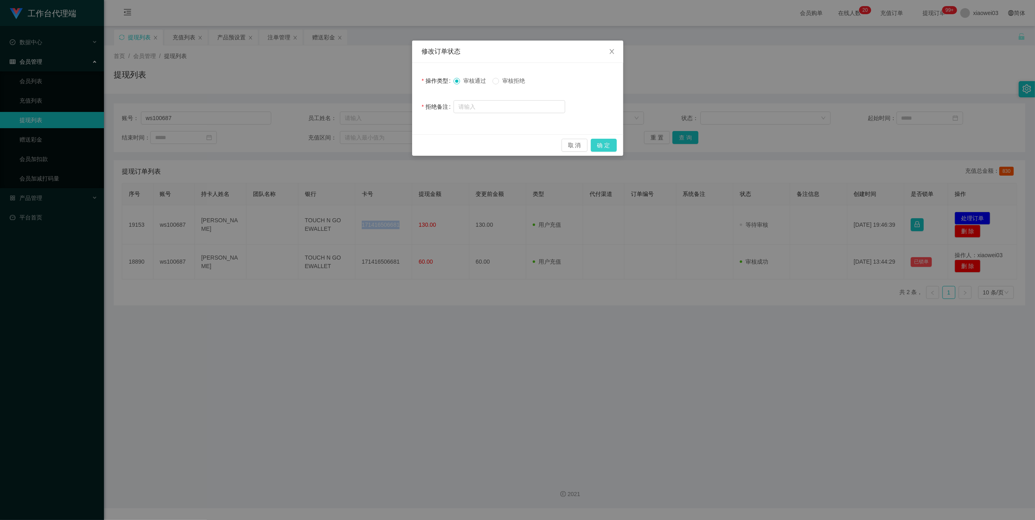
click at [604, 145] on button "确 定" at bounding box center [604, 145] width 26 height 13
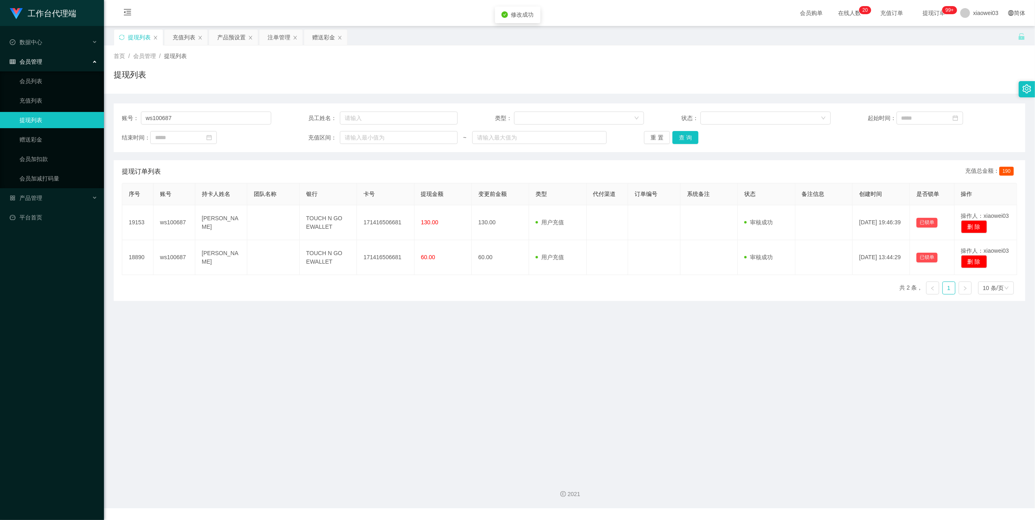
click at [537, 350] on main "关闭左侧 关闭右侧 关闭其它 刷新页面 提现列表 充值列表 产品预设置 注单管理 赠送彩金 首页 / 会员管理 / 提现列表 / 提现列表 账号： ws100…" at bounding box center [569, 248] width 931 height 445
click at [656, 136] on button "重 置" at bounding box center [657, 137] width 26 height 13
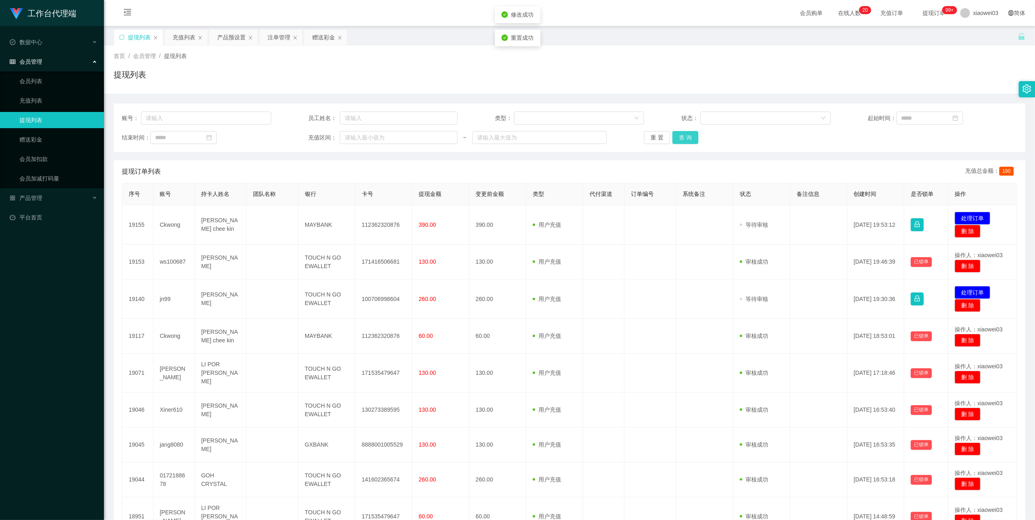
click at [692, 133] on button "查 询" at bounding box center [685, 137] width 26 height 13
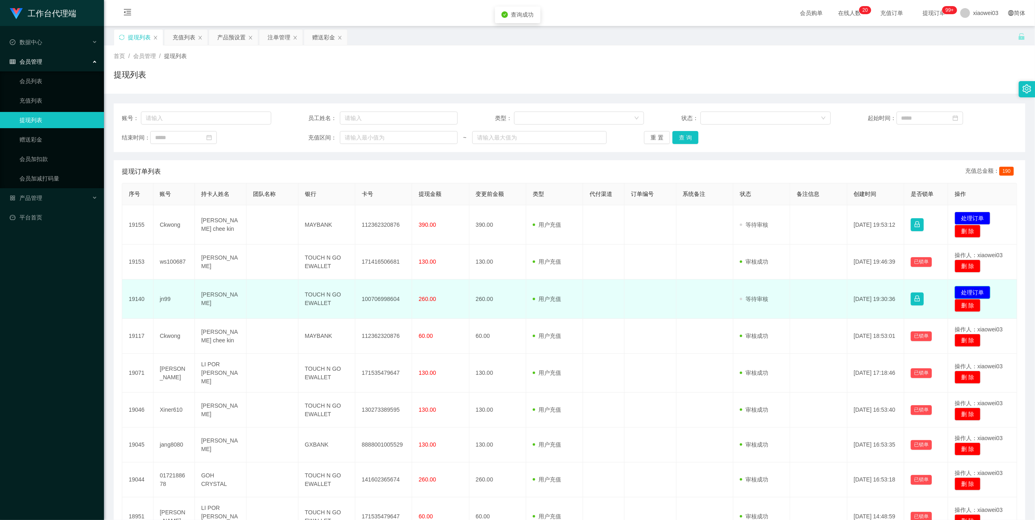
click at [978, 292] on button "处理订单" at bounding box center [972, 292] width 36 height 13
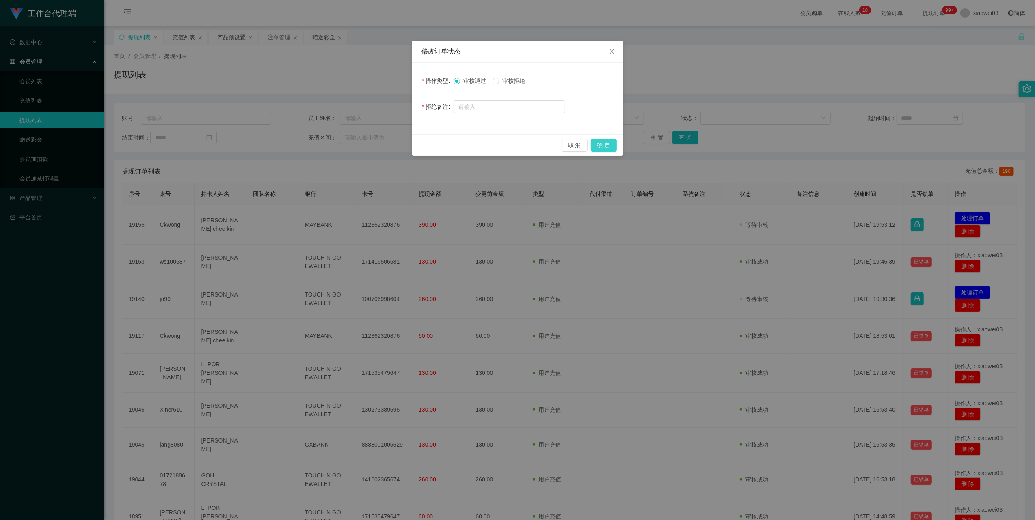
click at [596, 146] on button "确 定" at bounding box center [604, 145] width 26 height 13
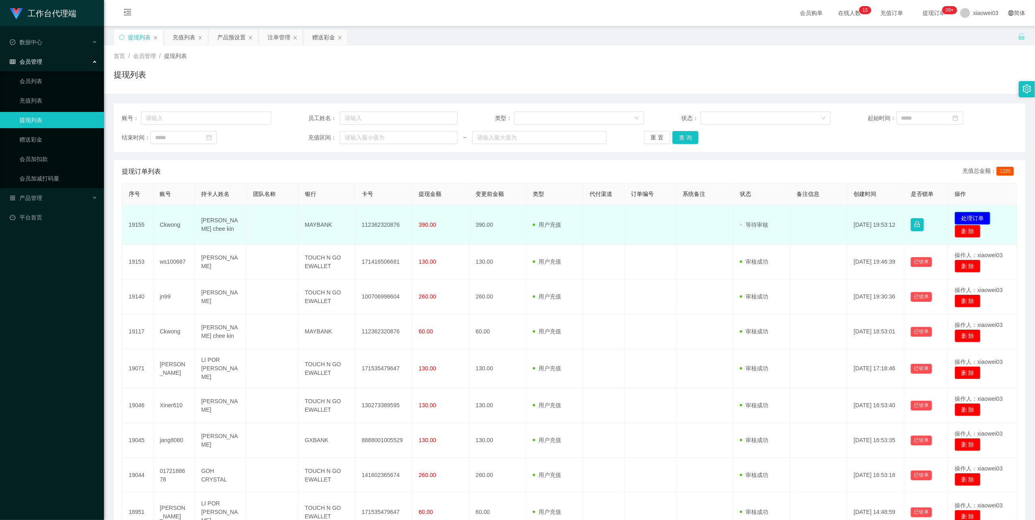
click at [964, 220] on button "处理订单" at bounding box center [972, 218] width 36 height 13
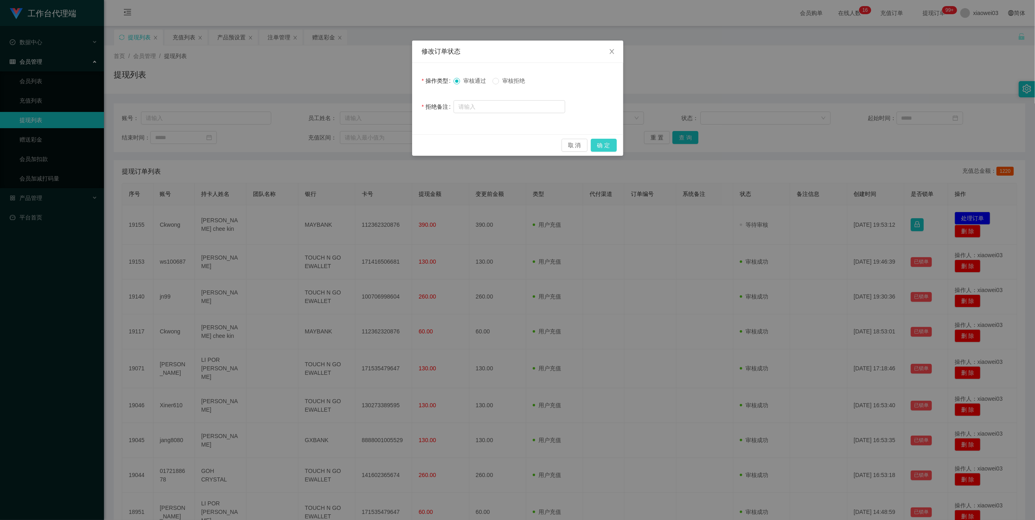
click at [596, 140] on button "确 定" at bounding box center [604, 145] width 26 height 13
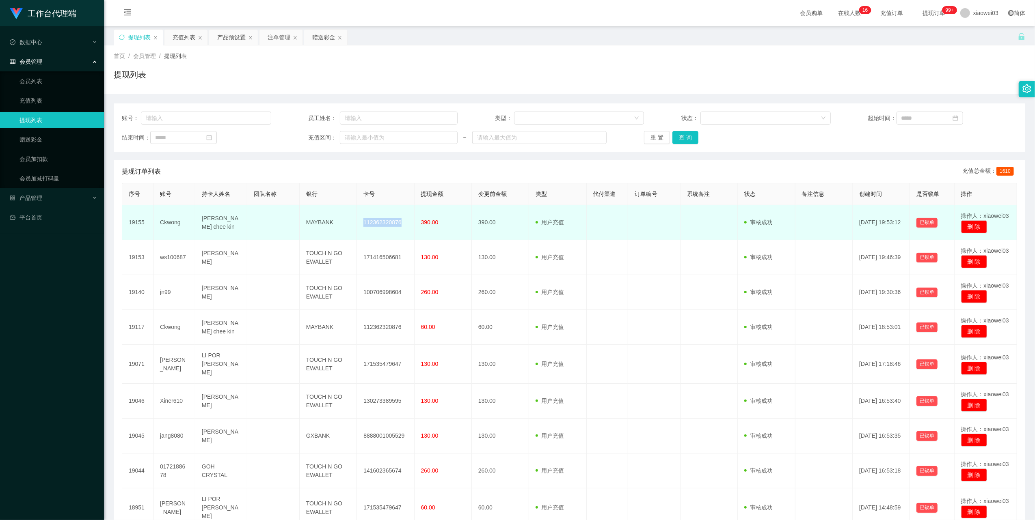
drag, startPoint x: 403, startPoint y: 224, endPoint x: 361, endPoint y: 222, distance: 42.2
click at [361, 222] on td "112362320876" at bounding box center [385, 222] width 57 height 35
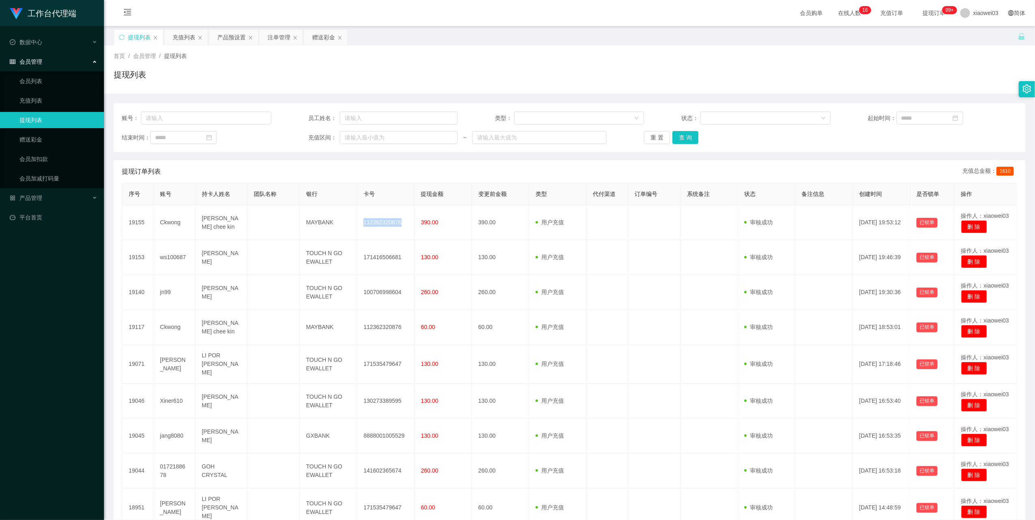
copy td "112362320876"
click at [656, 138] on button "重 置" at bounding box center [657, 137] width 26 height 13
click at [687, 136] on button "查 询" at bounding box center [685, 137] width 26 height 13
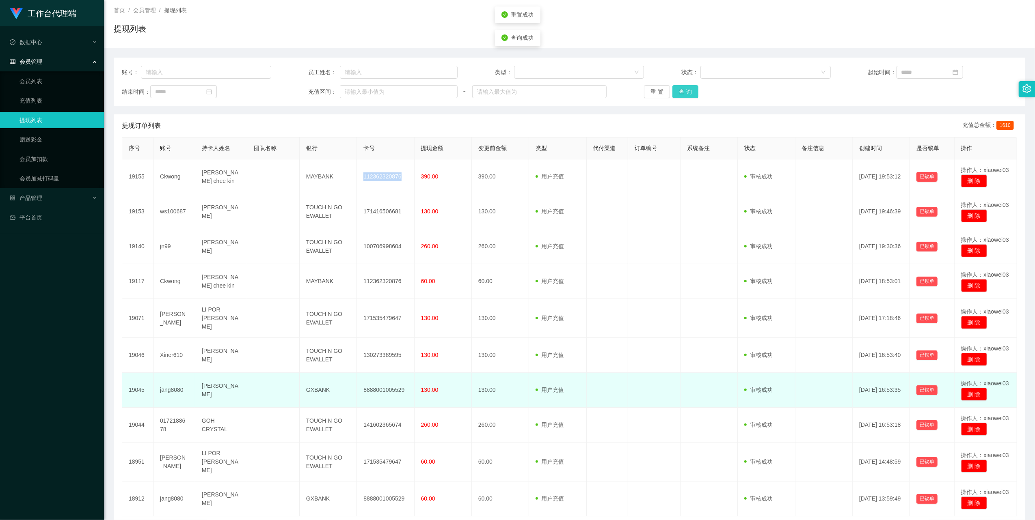
scroll to position [99, 0]
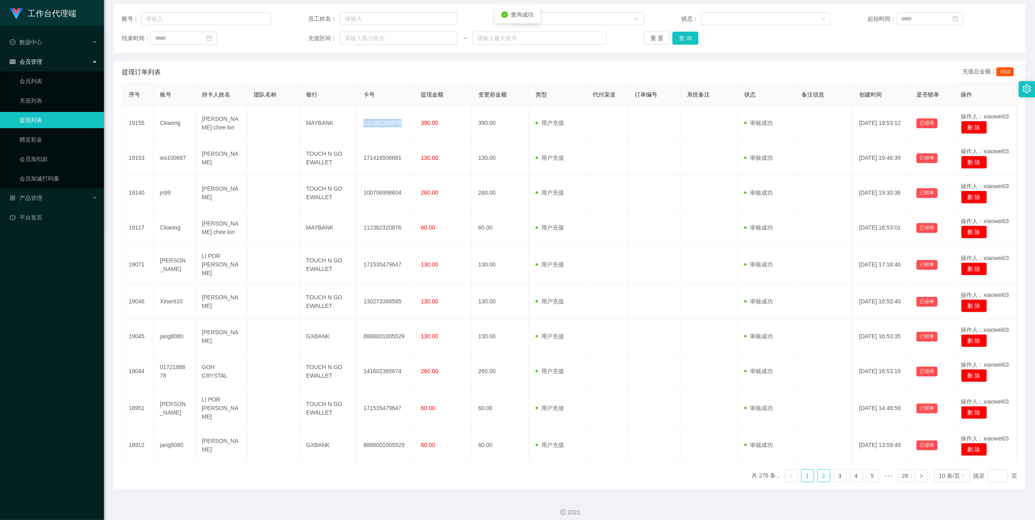
click at [818, 470] on link "2" at bounding box center [824, 476] width 12 height 12
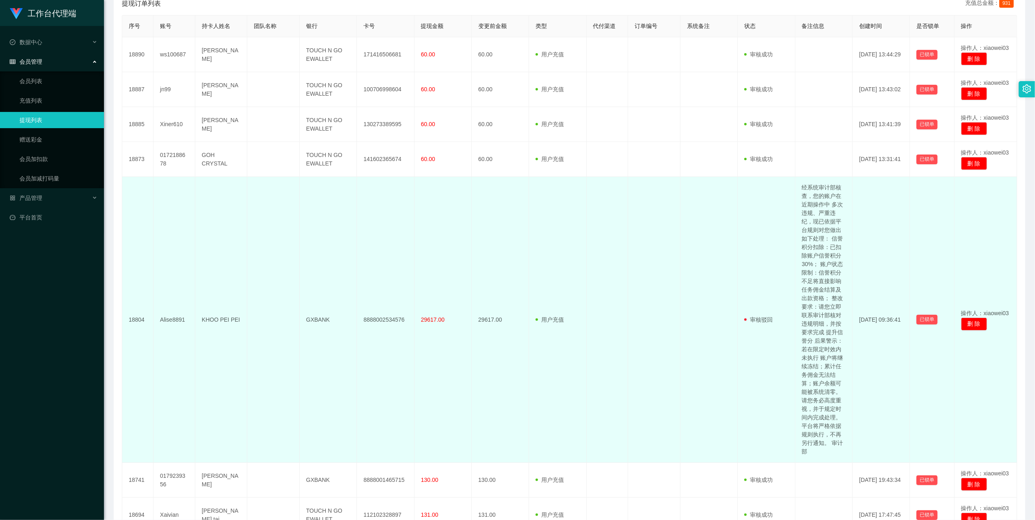
scroll to position [208, 0]
